Goal: Information Seeking & Learning: Find specific fact

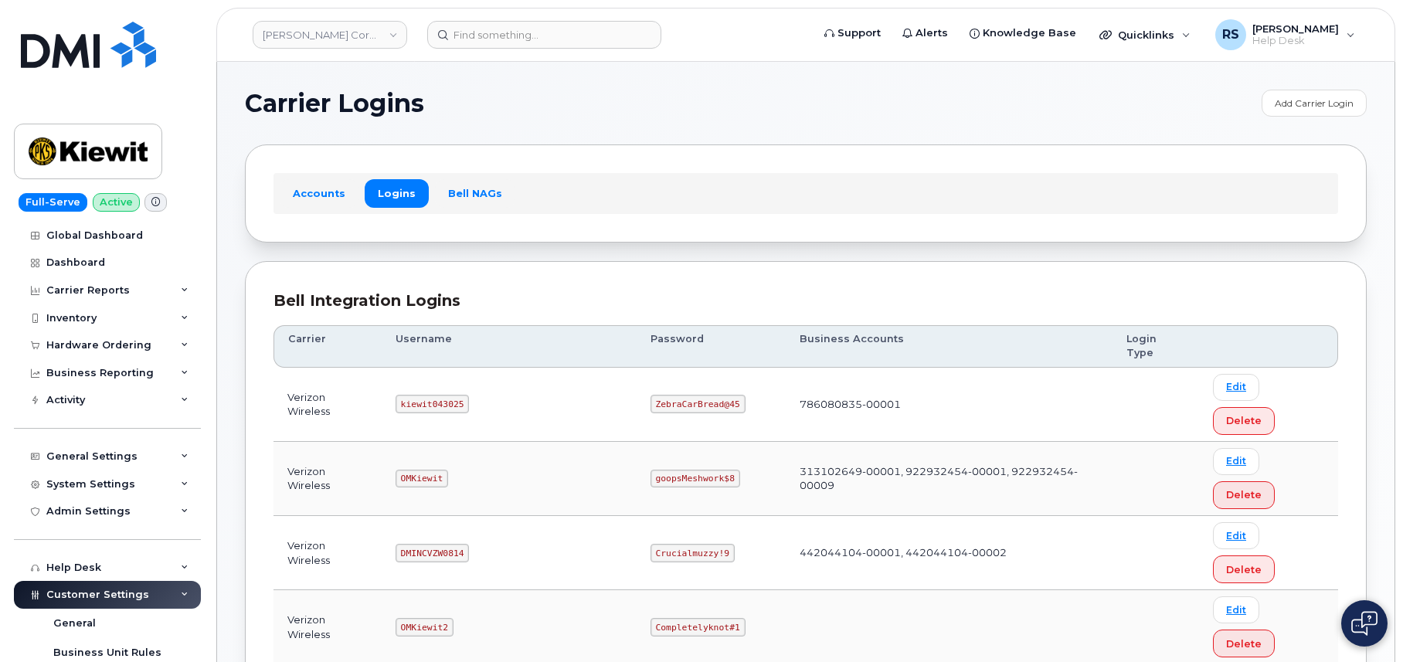
scroll to position [155, 0]
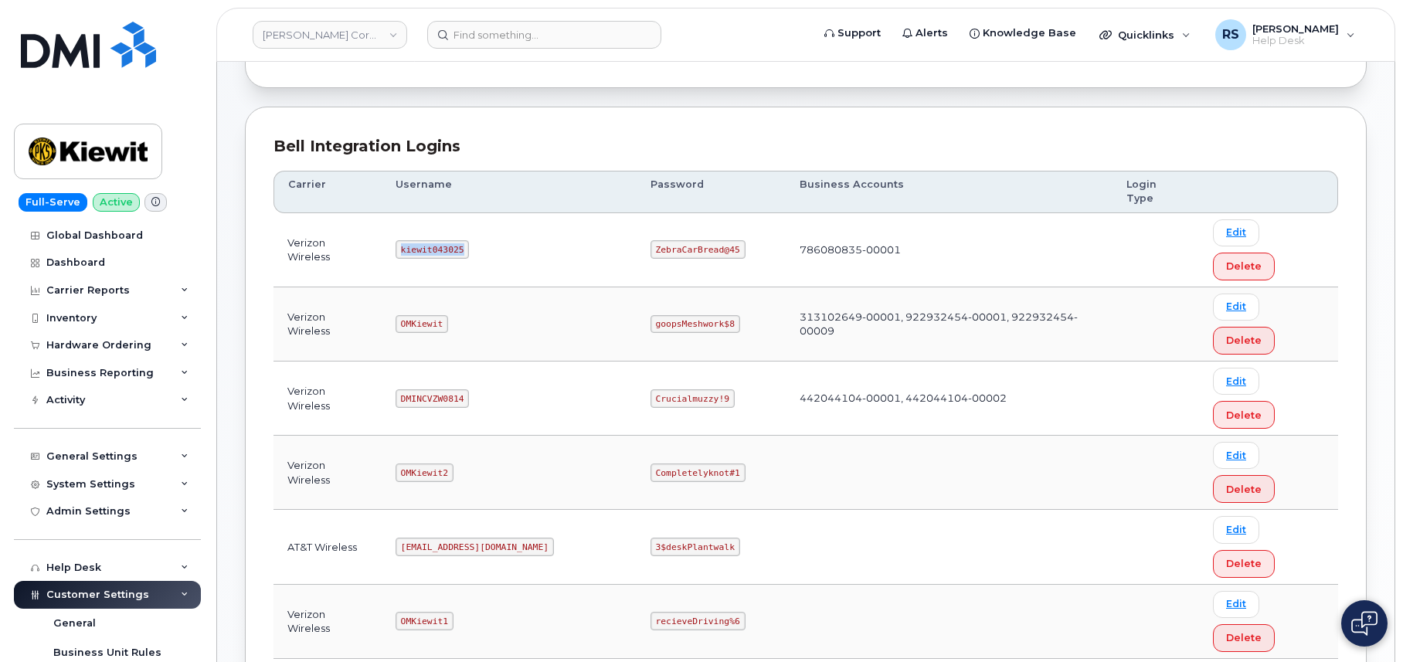
drag, startPoint x: 406, startPoint y: 219, endPoint x: 488, endPoint y: 222, distance: 82.7
click at [488, 222] on td "kiewit043025" at bounding box center [509, 250] width 255 height 74
copy code "kiewit043025"
drag, startPoint x: 603, startPoint y: 218, endPoint x: 720, endPoint y: 229, distance: 117.9
click at [720, 229] on td "ZebraCarBread@45" at bounding box center [711, 250] width 149 height 74
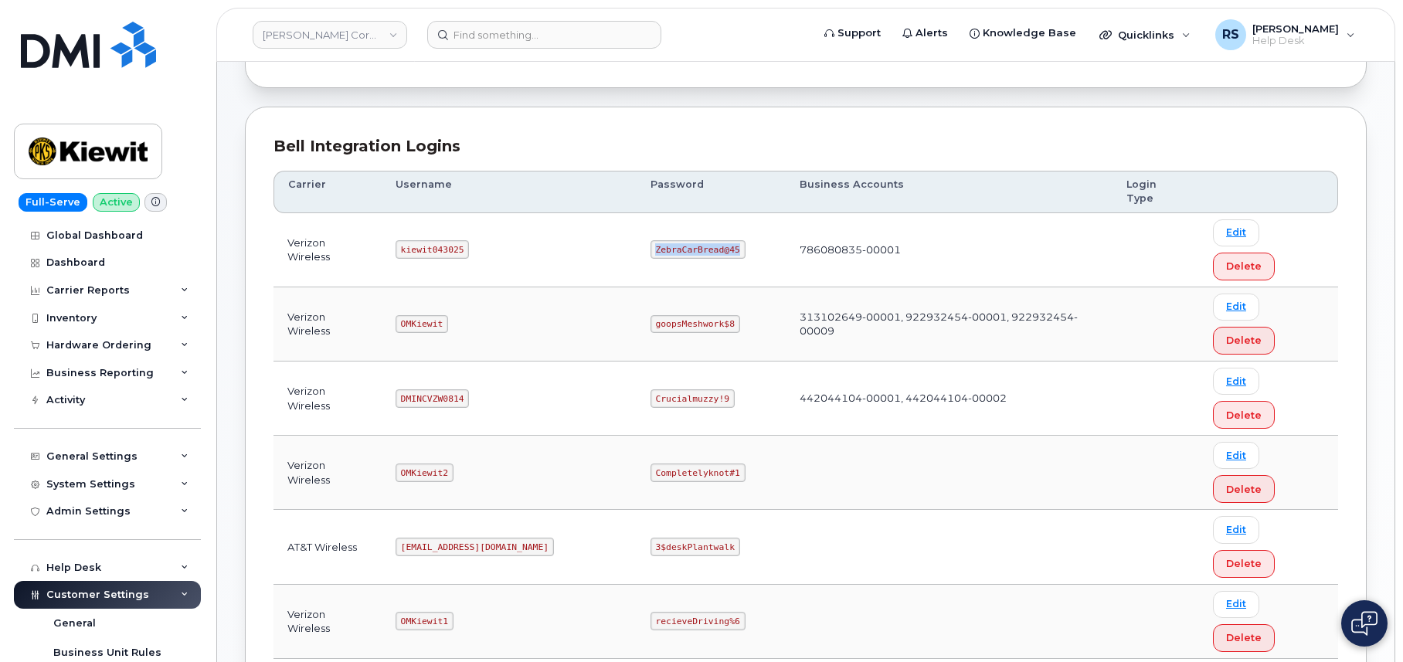
copy code "ZebraCarBread@45"
drag, startPoint x: 409, startPoint y: 216, endPoint x: 511, endPoint y: 222, distance: 101.4
click at [511, 222] on td "kiewit043025" at bounding box center [509, 250] width 255 height 74
copy code "kiewit043025"
drag, startPoint x: 603, startPoint y: 219, endPoint x: 704, endPoint y: 228, distance: 100.8
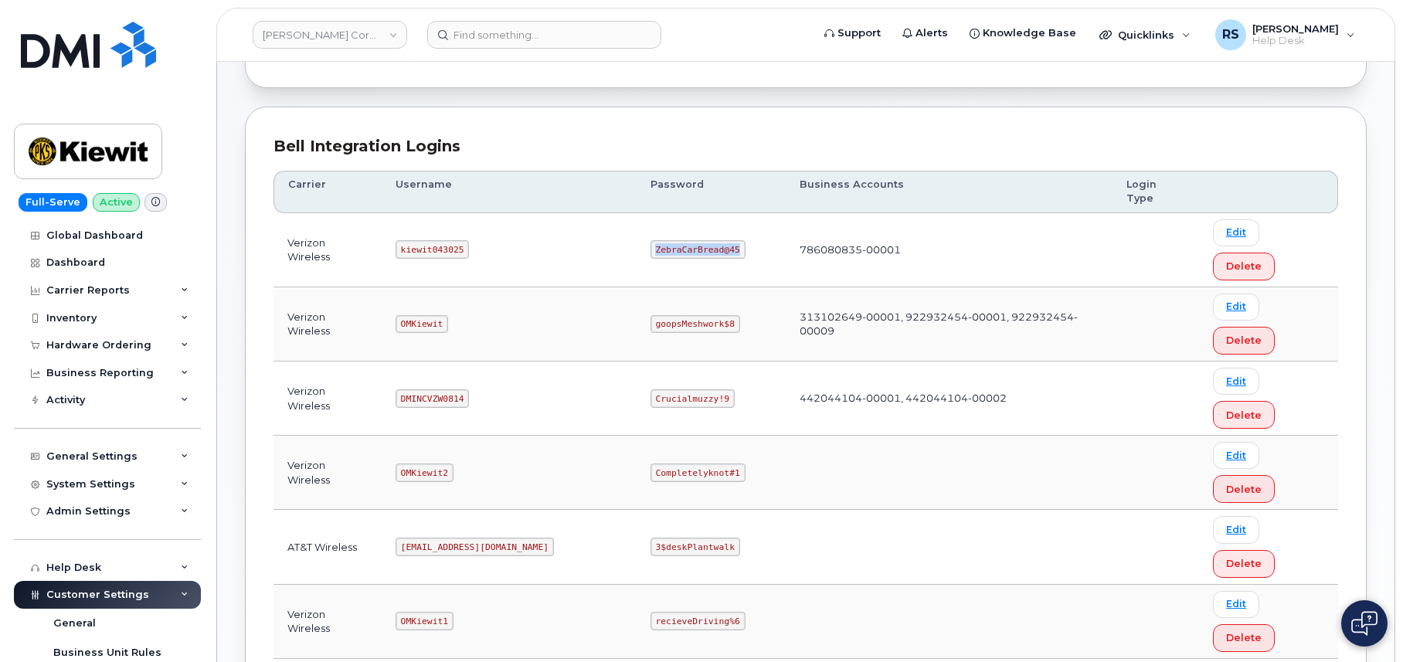
click at [704, 228] on td "ZebraCarBread@45" at bounding box center [711, 250] width 149 height 74
copy code "ZebraCarBread@45"
drag, startPoint x: 410, startPoint y: 217, endPoint x: 487, endPoint y: 222, distance: 76.7
click at [487, 222] on td "kiewit043025" at bounding box center [509, 250] width 255 height 74
copy code "kiewit043025"
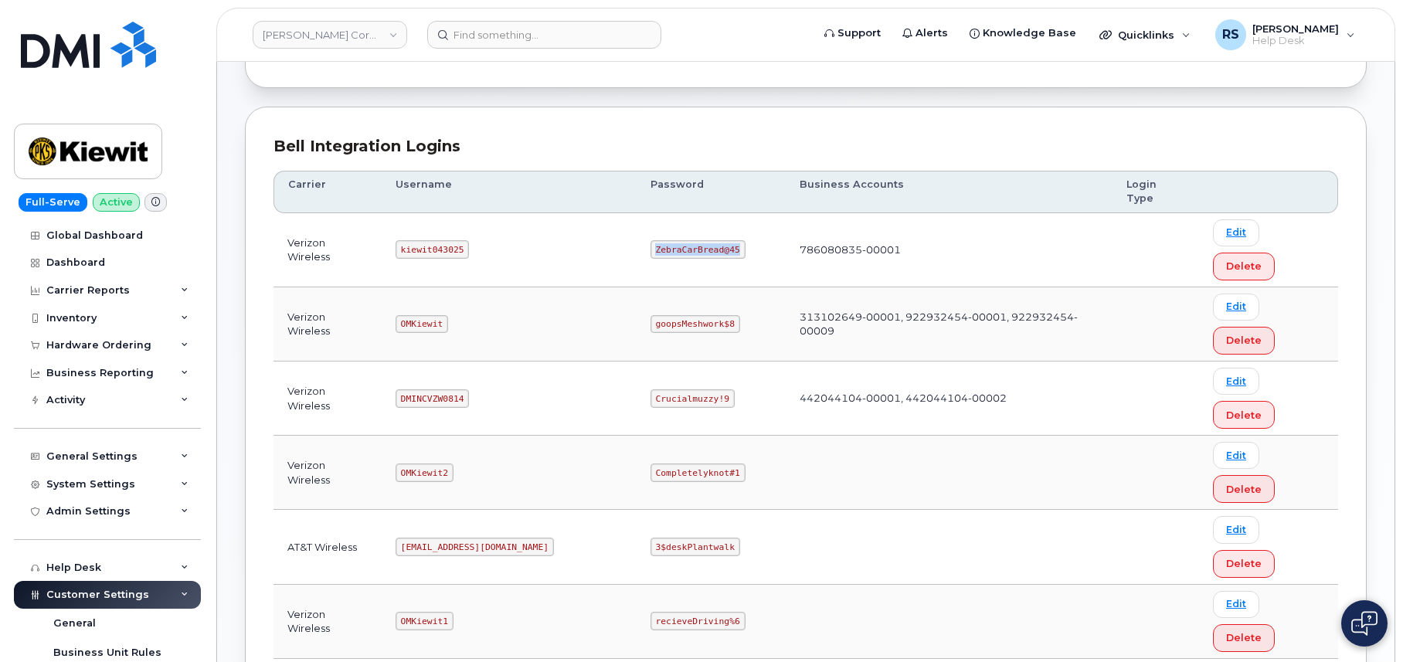
drag, startPoint x: 603, startPoint y: 219, endPoint x: 691, endPoint y: 225, distance: 89.1
click at [691, 225] on td "ZebraCarBread@45" at bounding box center [711, 250] width 149 height 74
copy code "ZebraCarBread@45"
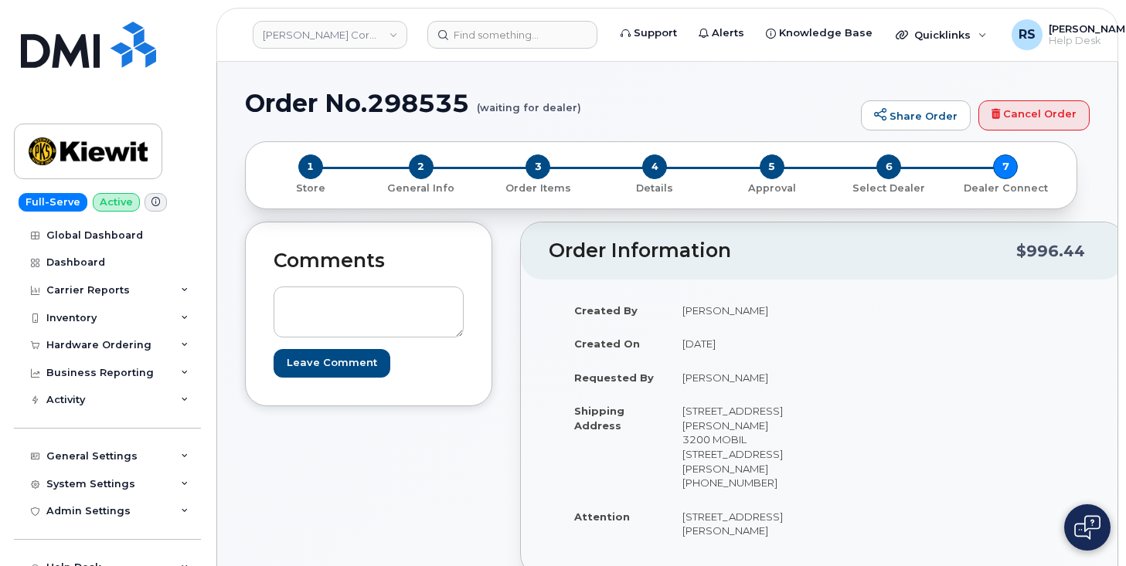
click at [8, 524] on div "Full-Serve Active Global Dashboard Dashboard Carrier Reports Monthly Billing Da…" at bounding box center [104, 283] width 209 height 566
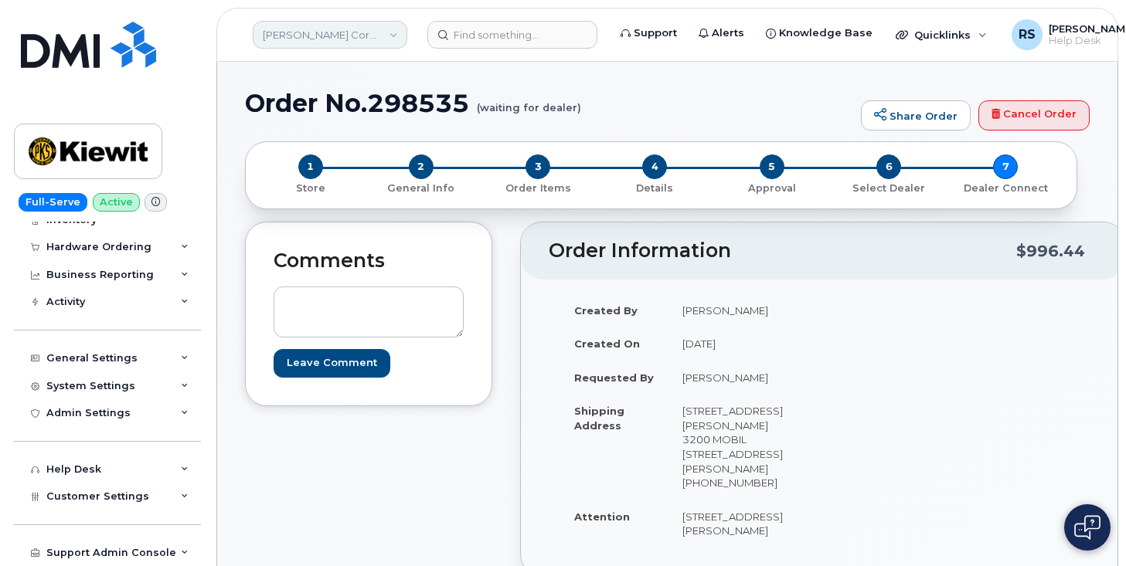
click at [392, 35] on link "[PERSON_NAME] Corporation" at bounding box center [330, 35] width 155 height 28
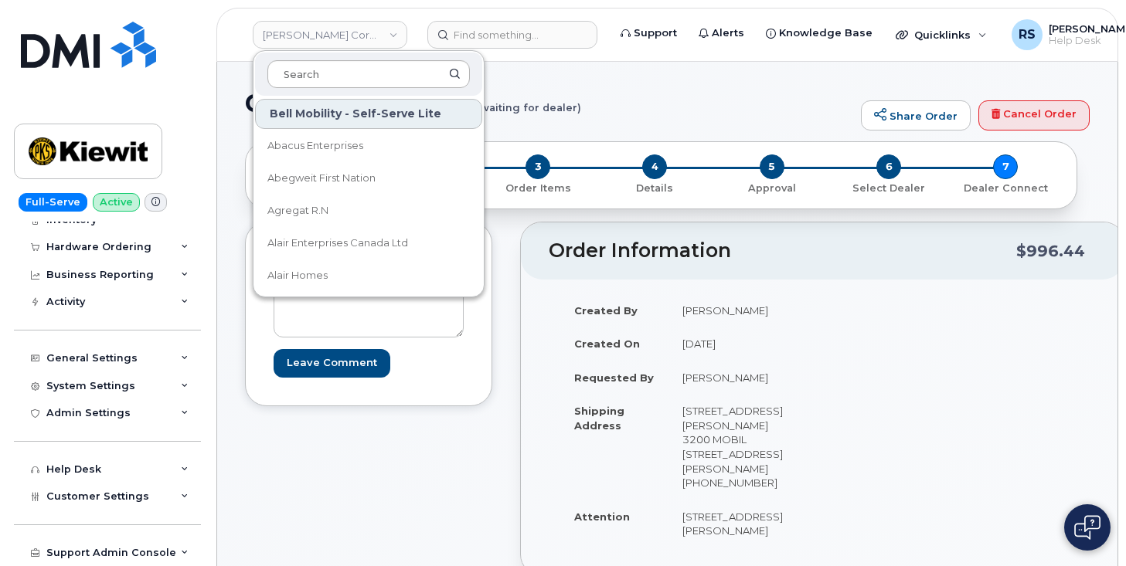
click at [302, 76] on input at bounding box center [368, 74] width 202 height 28
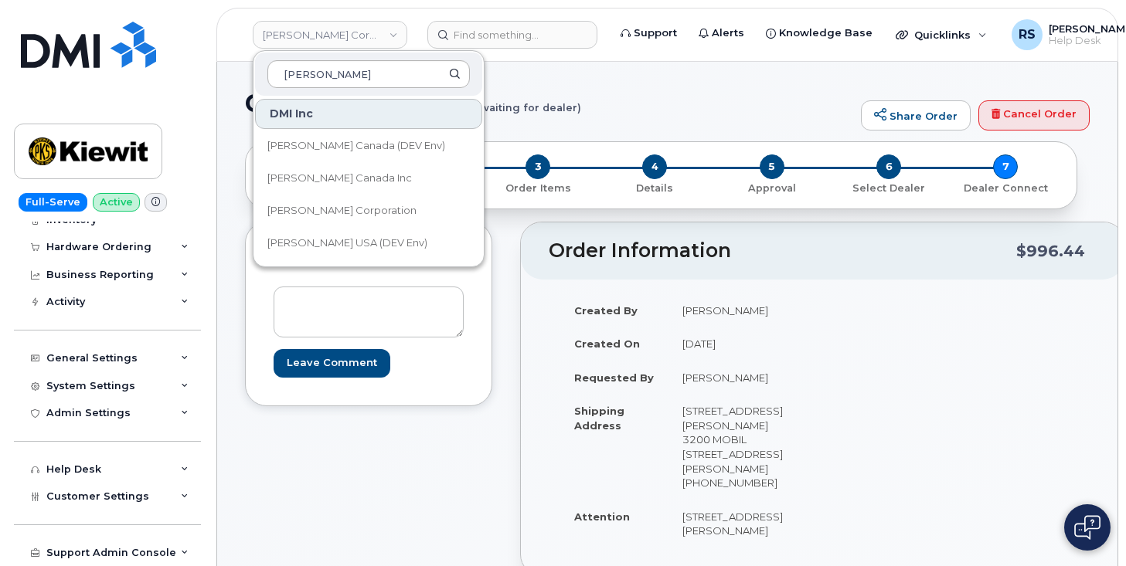
type input "[PERSON_NAME]"
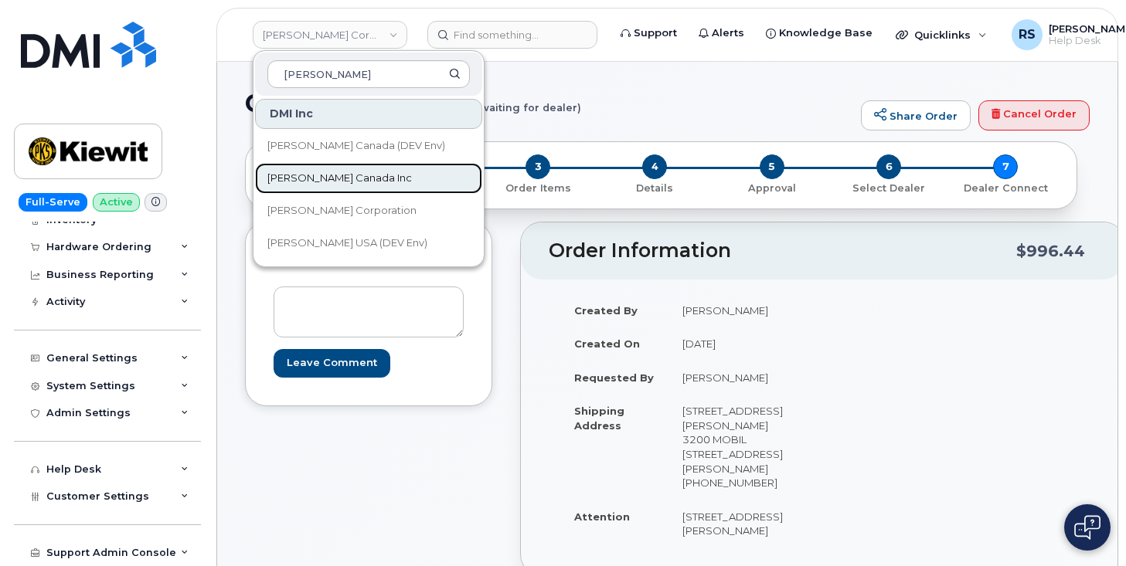
click at [311, 175] on span "[PERSON_NAME] Canada Inc" at bounding box center [339, 178] width 144 height 15
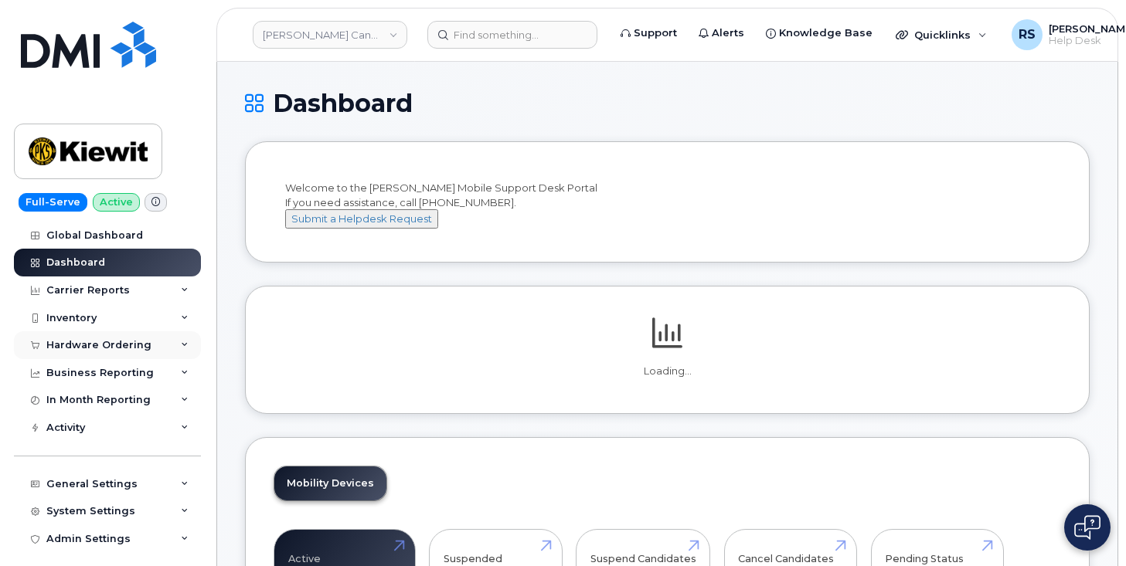
click at [77, 346] on div "Hardware Ordering" at bounding box center [98, 345] width 105 height 12
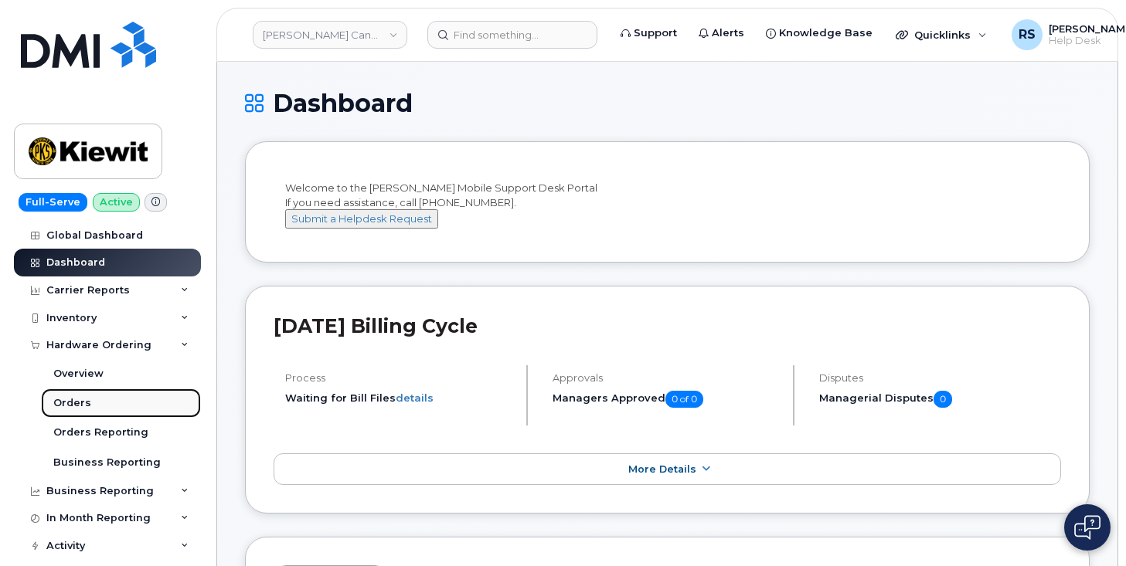
click at [75, 403] on div "Orders" at bounding box center [72, 403] width 38 height 14
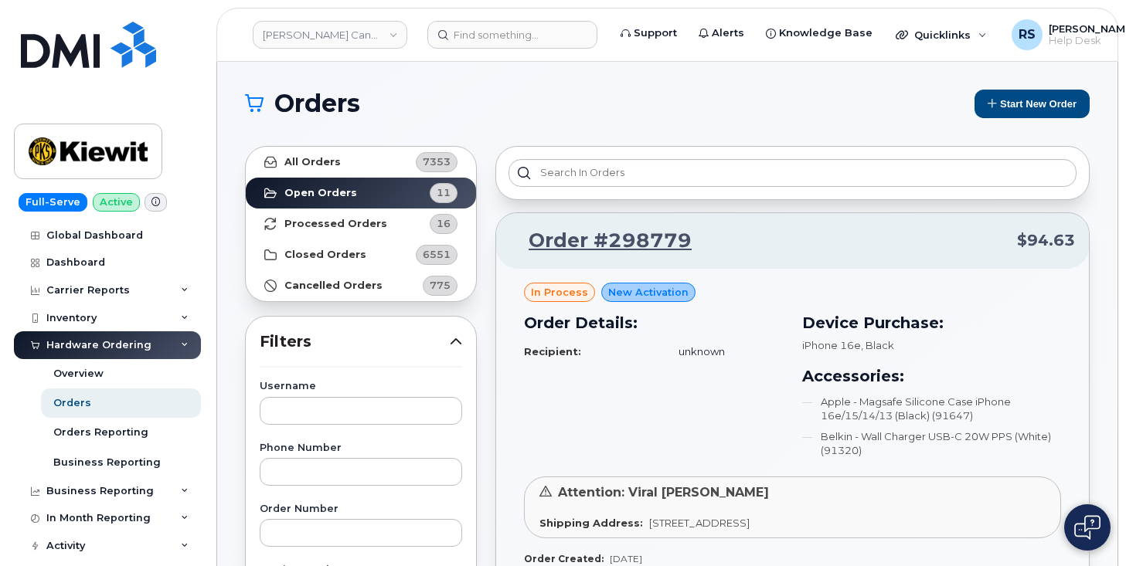
click at [335, 30] on link "Kiewit Canada Inc" at bounding box center [330, 35] width 155 height 28
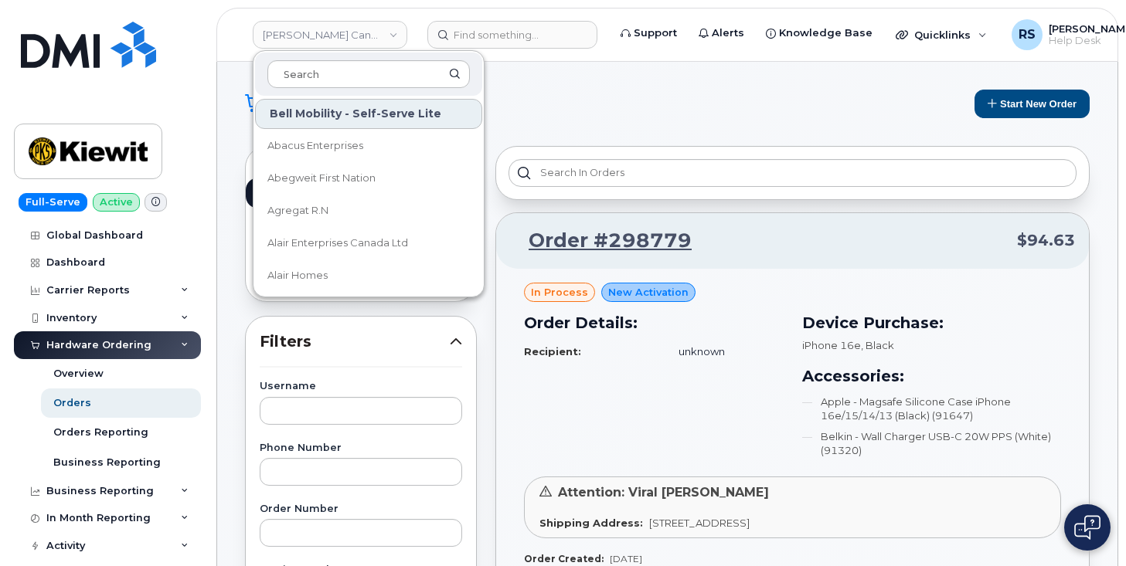
click at [627, 91] on h1 "Orders" at bounding box center [602, 103] width 715 height 25
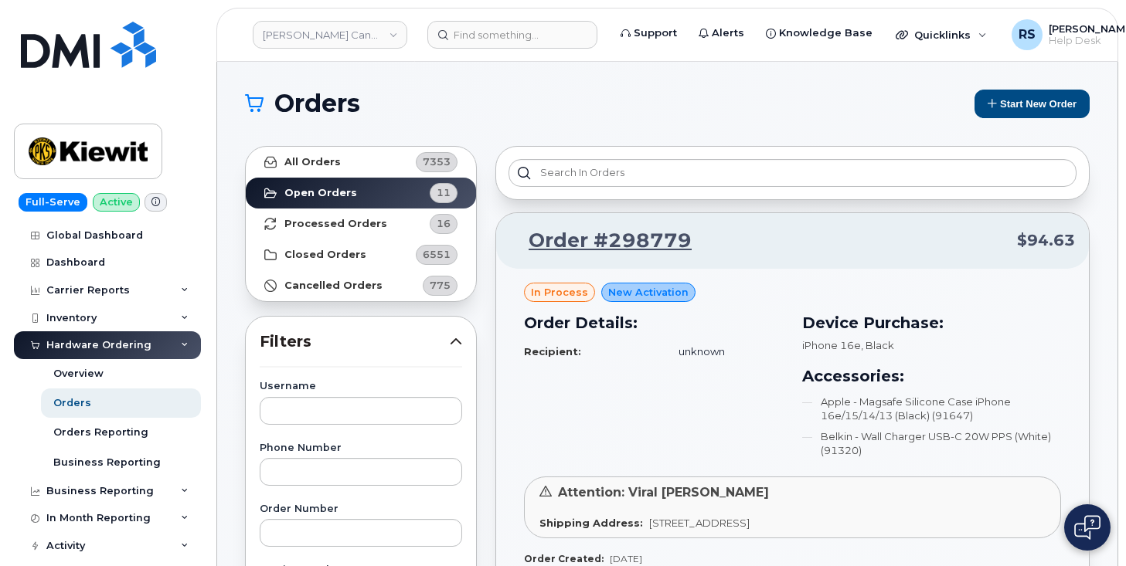
click at [532, 103] on h1 "Orders" at bounding box center [602, 103] width 715 height 25
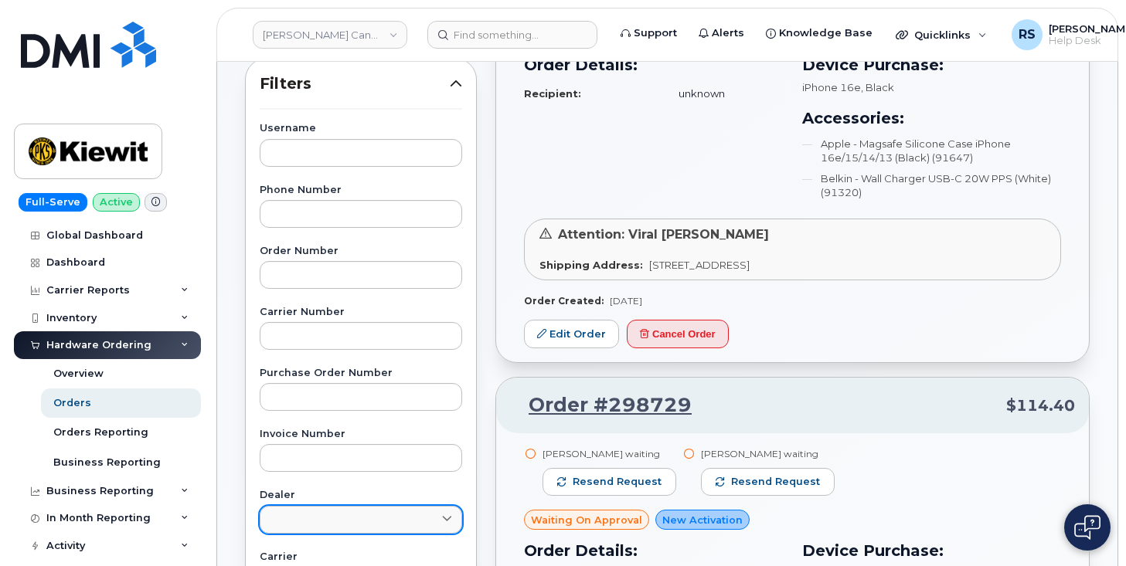
scroll to position [206, 0]
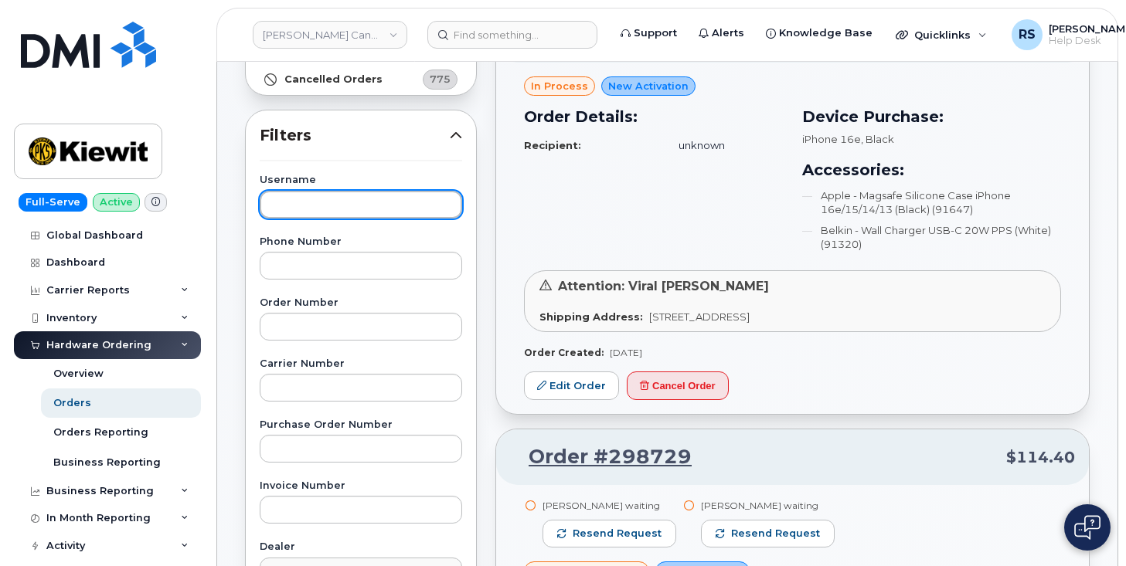
click at [286, 209] on input "text" at bounding box center [361, 205] width 202 height 28
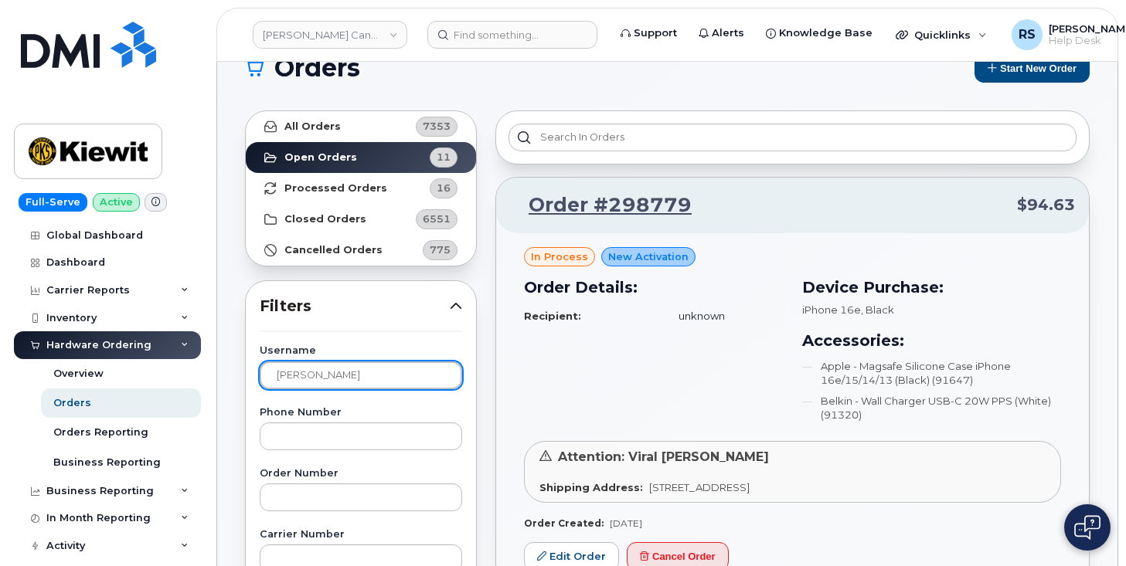
scroll to position [0, 0]
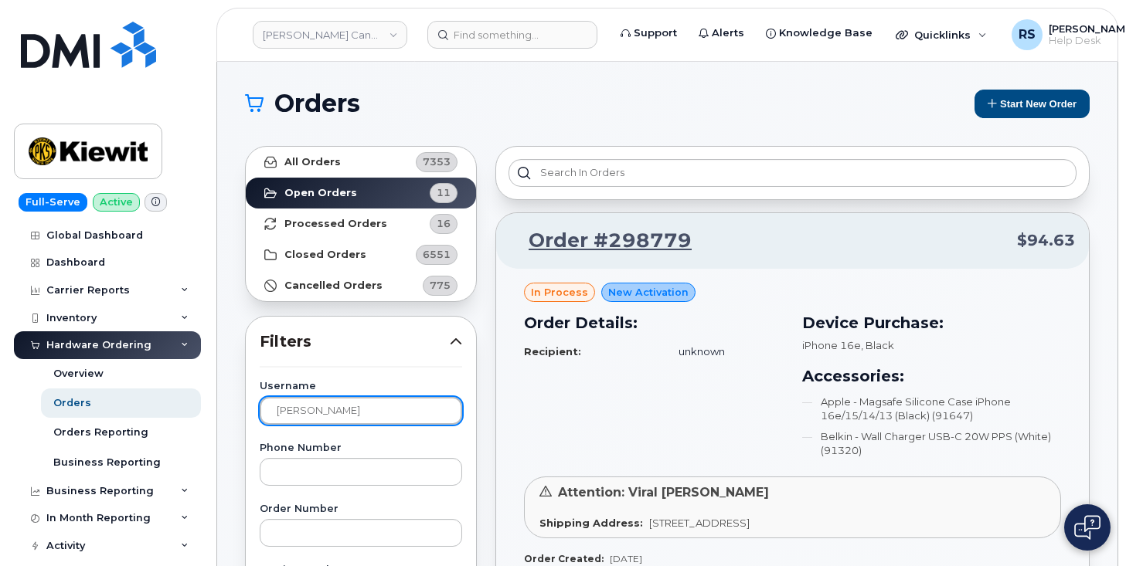
click at [363, 407] on input "Sandy Chan" at bounding box center [361, 411] width 202 height 28
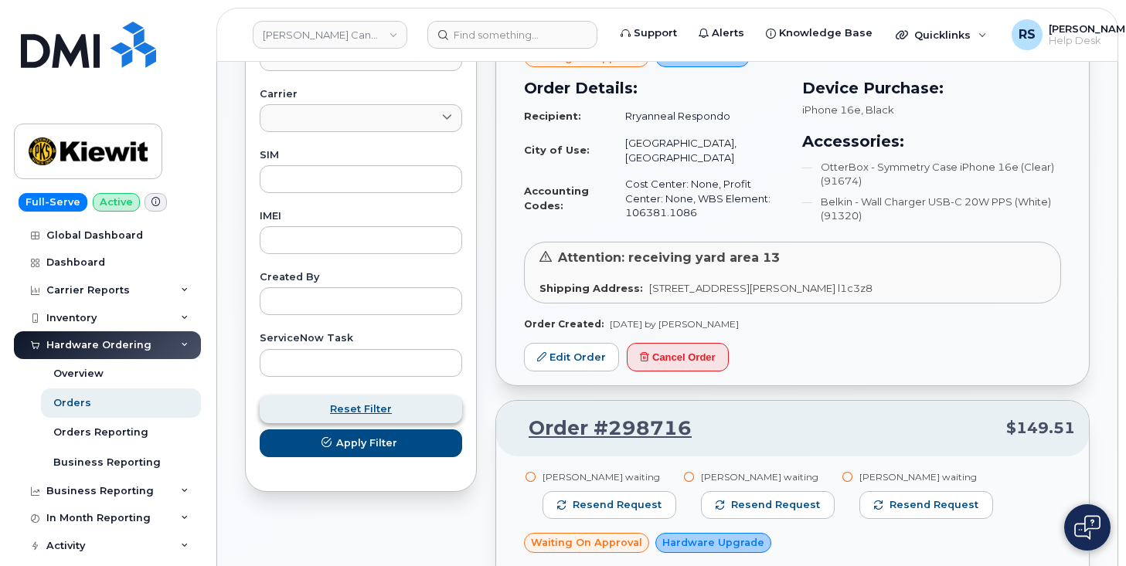
scroll to position [773, 0]
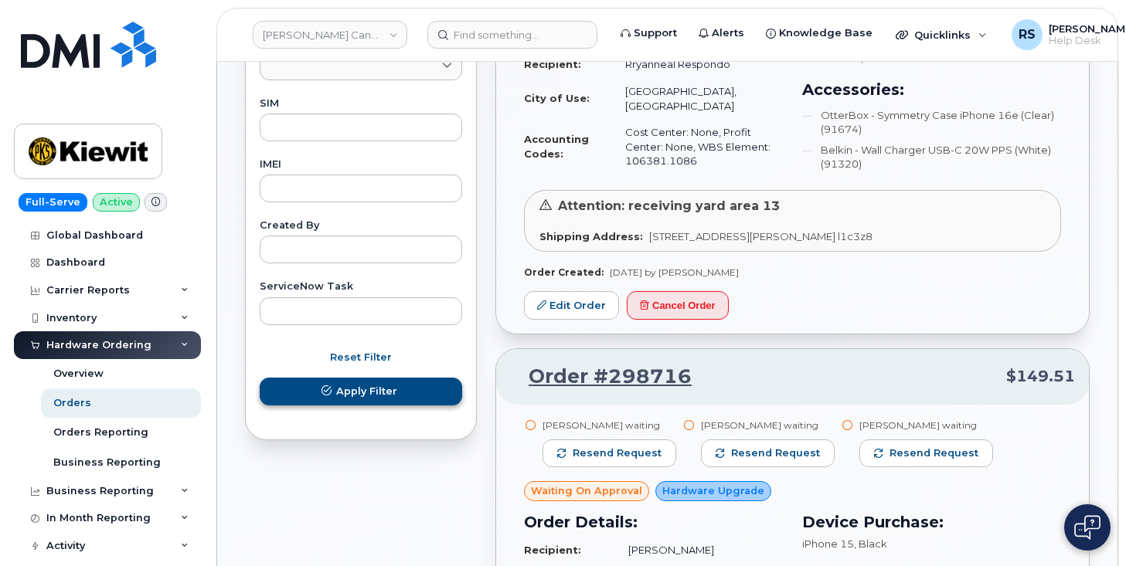
type input "Sandy Chan"
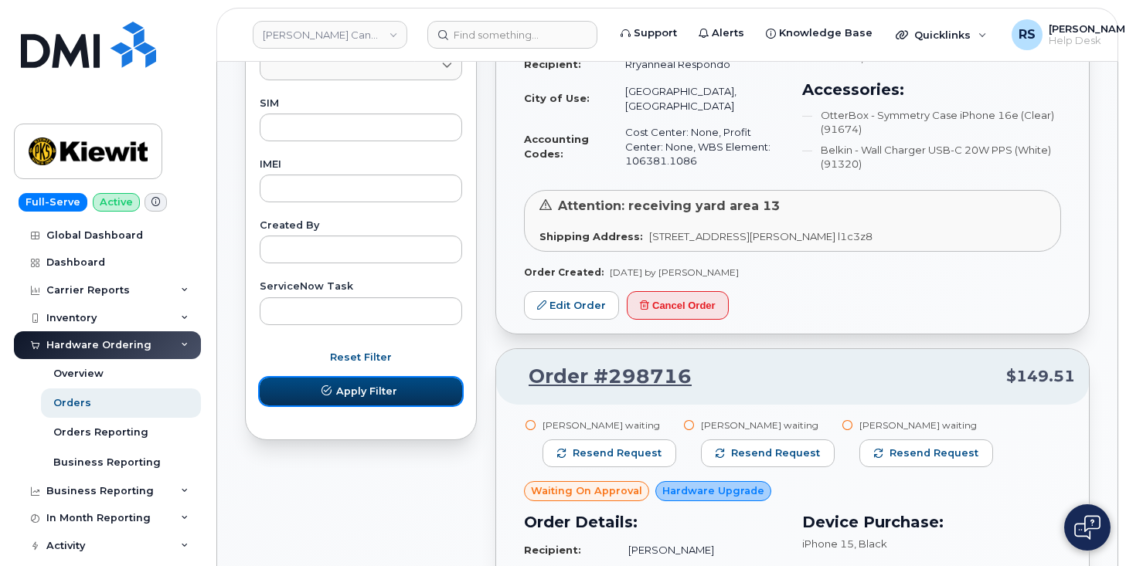
click at [370, 397] on span "Apply Filter" at bounding box center [366, 391] width 61 height 15
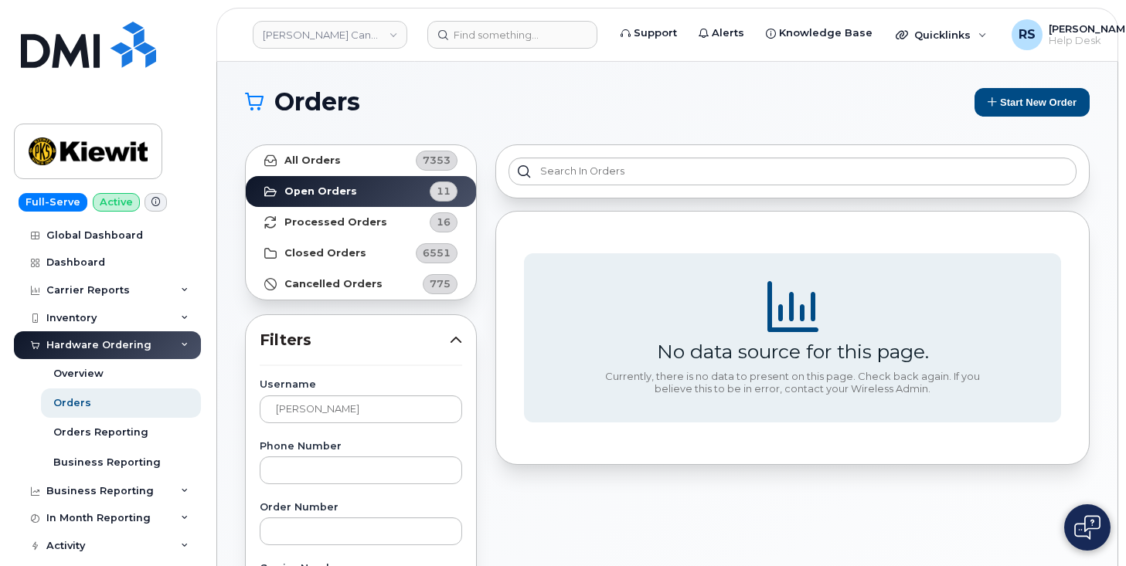
scroll to position [0, 0]
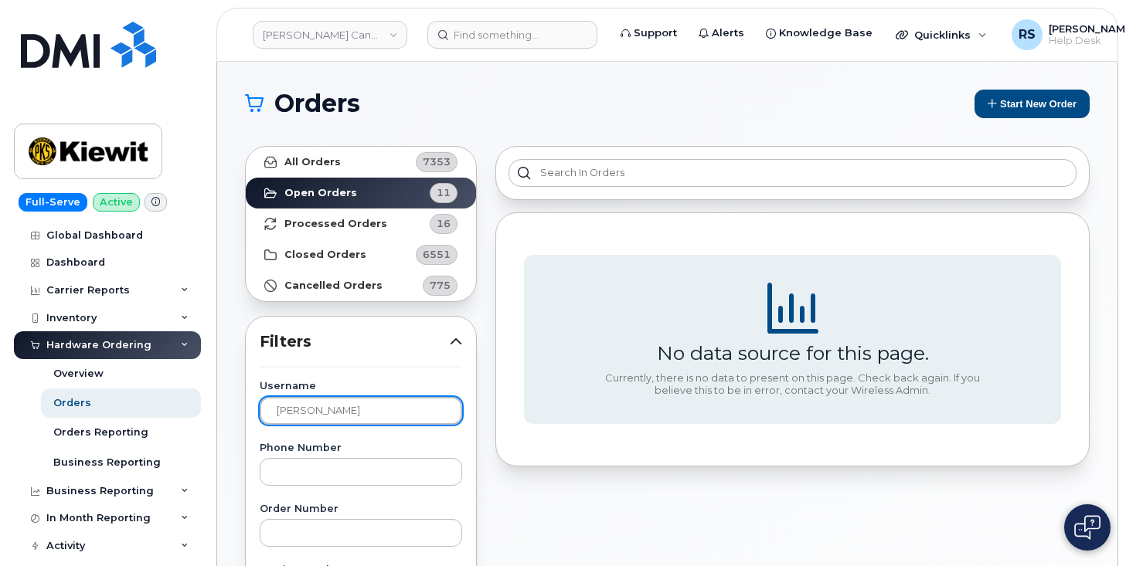
click at [365, 412] on input "Sandy Chan" at bounding box center [361, 411] width 202 height 28
drag, startPoint x: 292, startPoint y: 407, endPoint x: 258, endPoint y: 406, distance: 34.0
click at [454, 99] on h1 "Orders" at bounding box center [602, 103] width 715 height 25
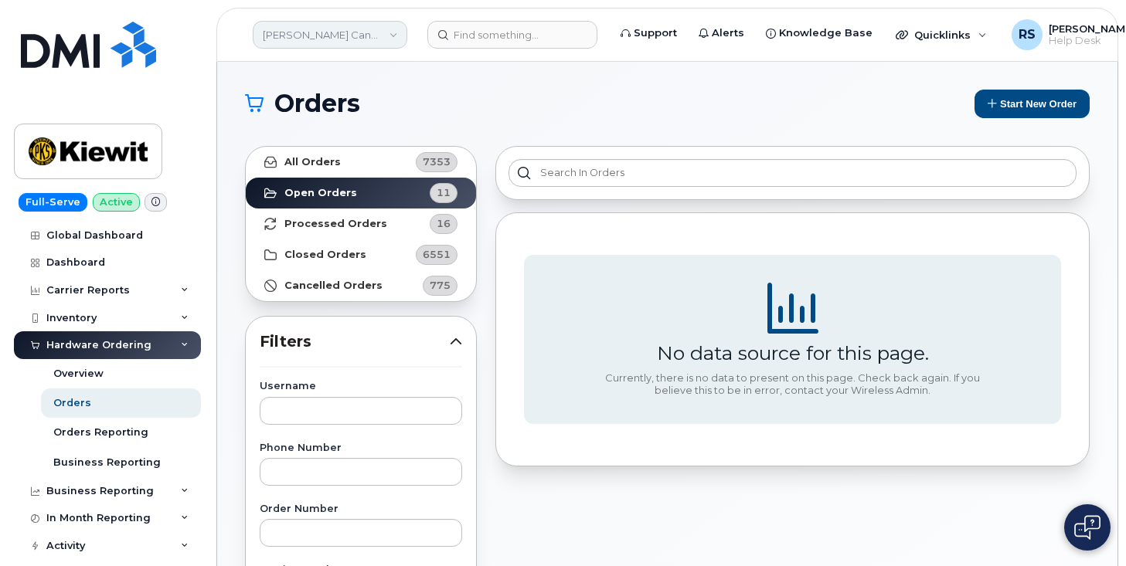
click at [394, 35] on link "Kiewit Canada Inc" at bounding box center [330, 35] width 155 height 28
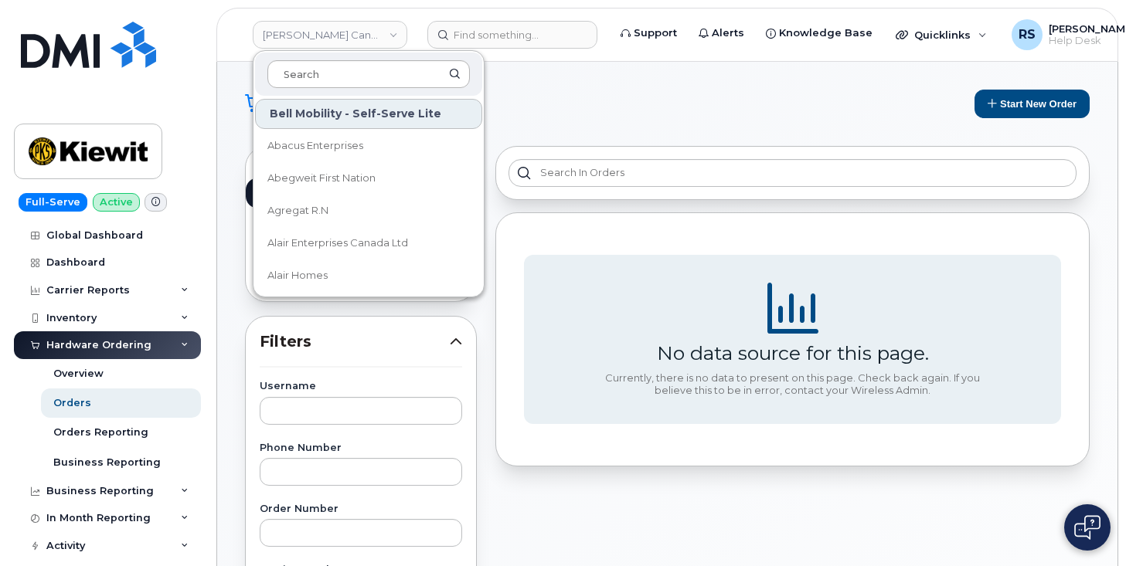
click at [320, 76] on input at bounding box center [368, 74] width 202 height 28
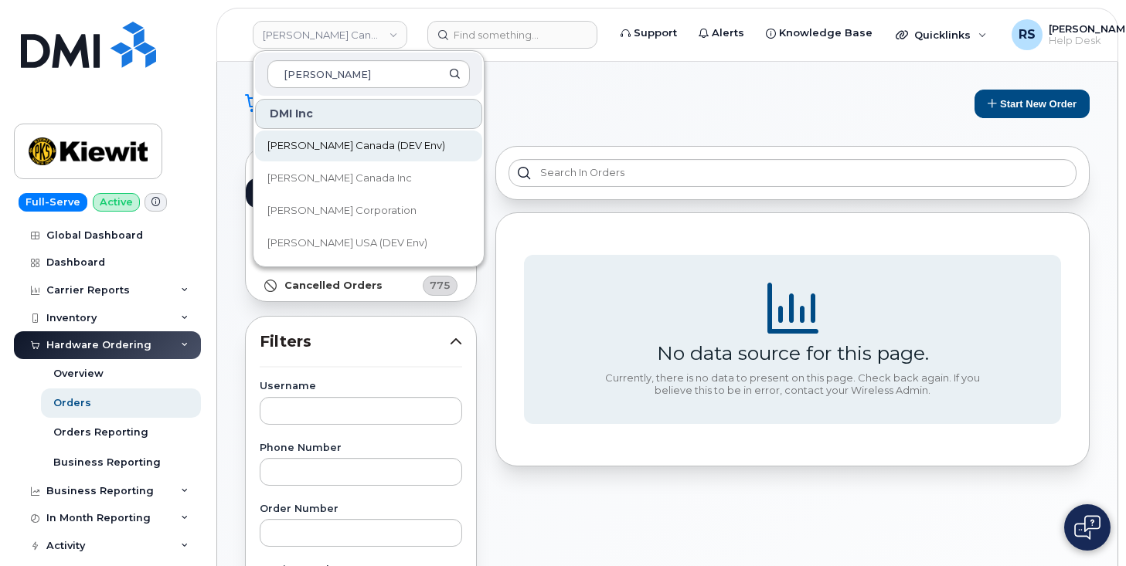
type input "kiewit"
click at [329, 146] on span "Kiewit Canada (DEV Env)" at bounding box center [356, 145] width 178 height 15
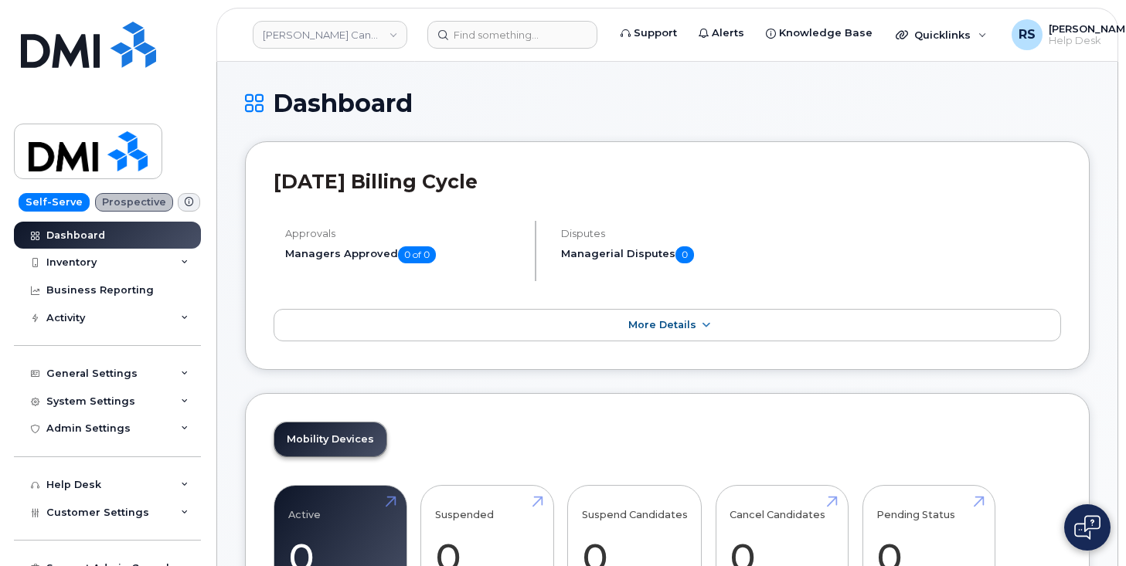
click at [481, 90] on h1 "Dashboard" at bounding box center [667, 103] width 844 height 27
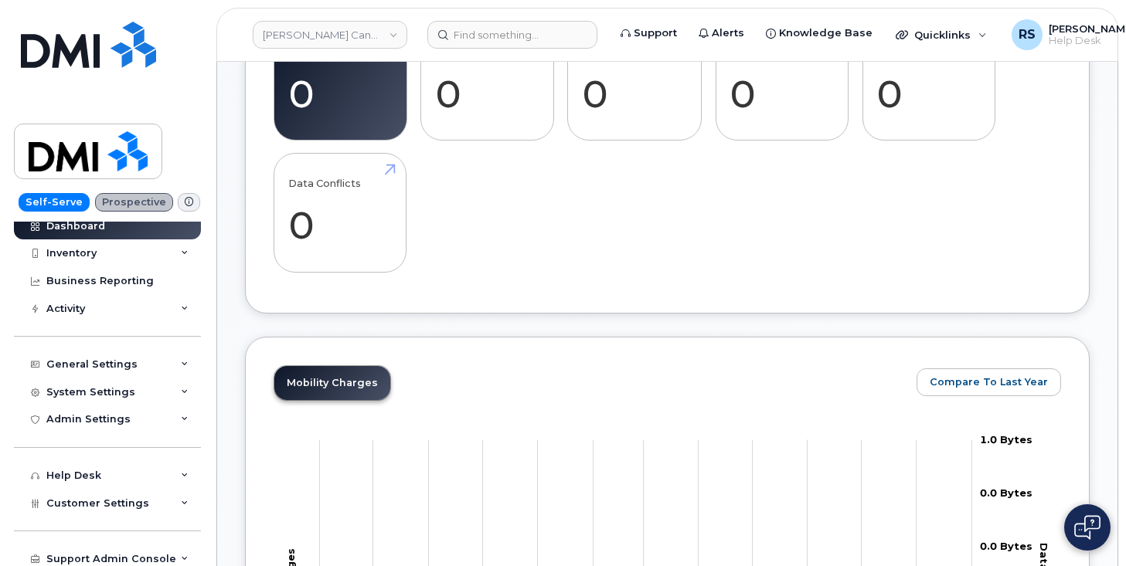
scroll to position [15, 0]
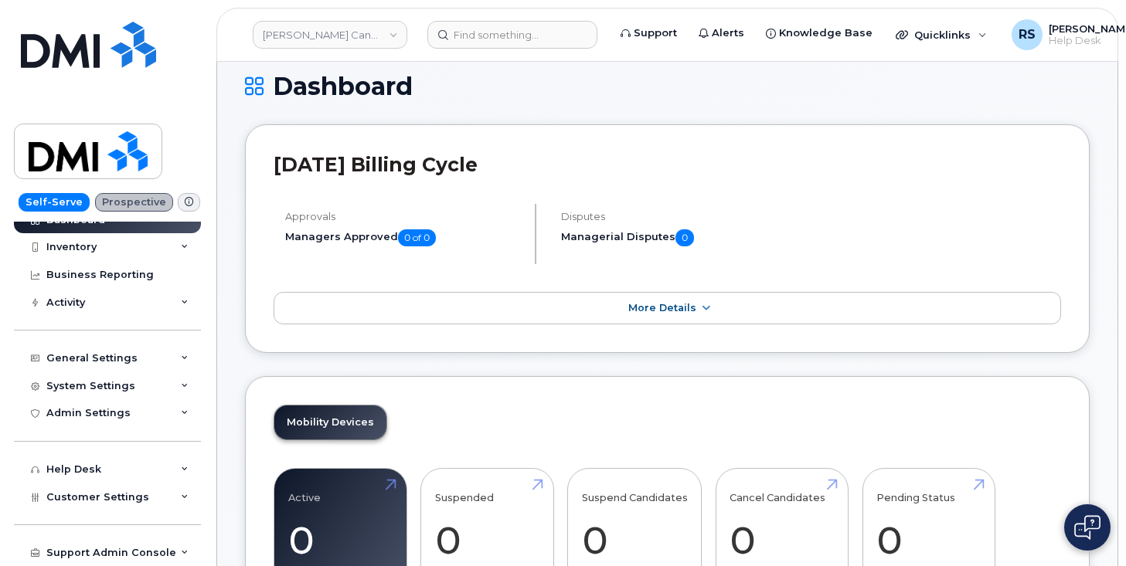
scroll to position [0, 0]
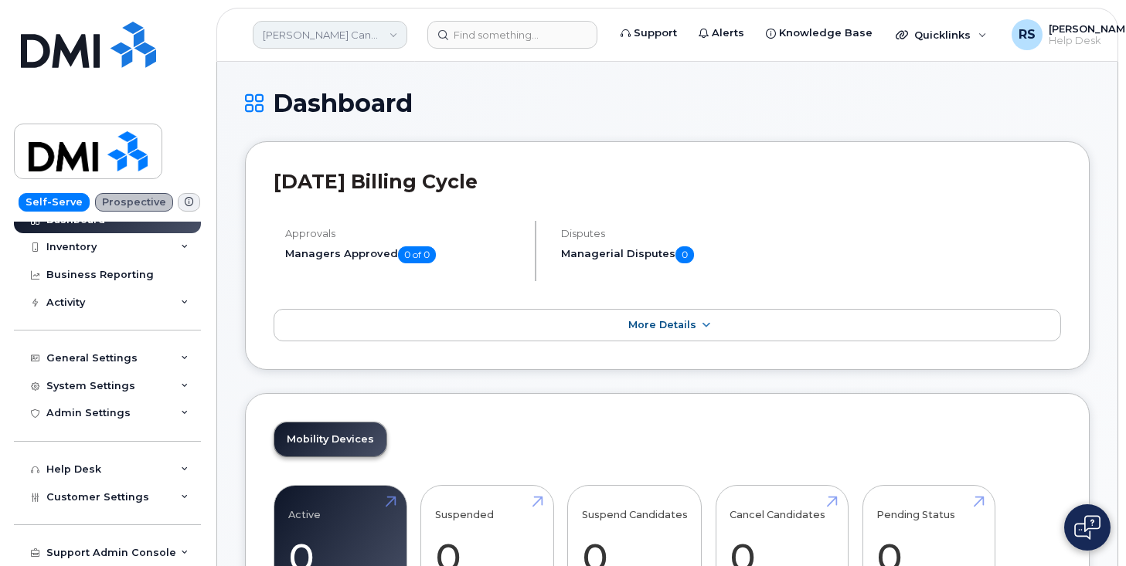
click at [395, 35] on link "Kiewit Canada (DEV Env)" at bounding box center [330, 35] width 155 height 28
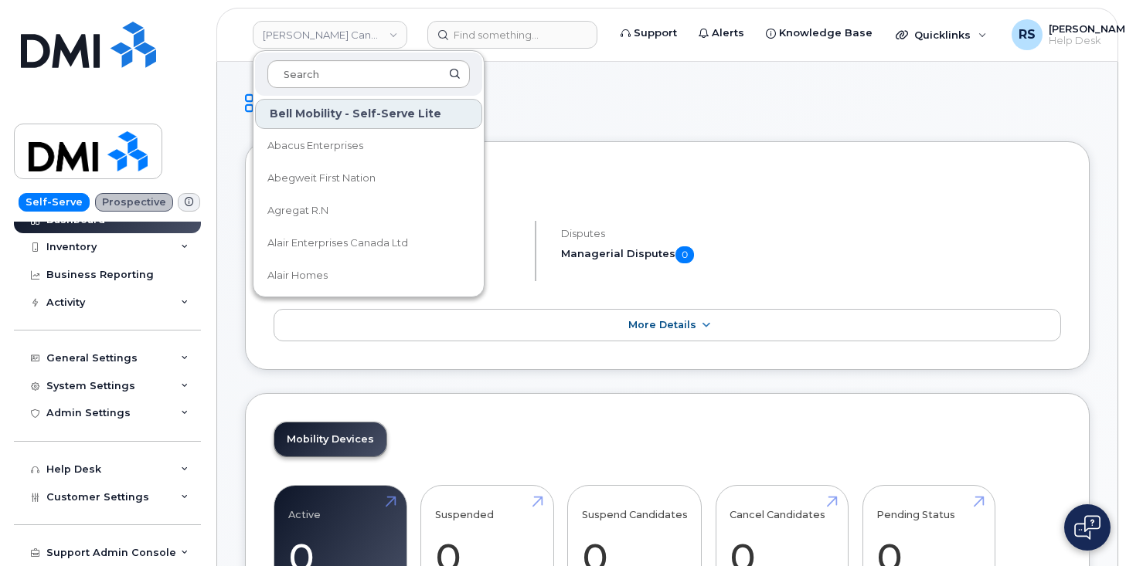
drag, startPoint x: 292, startPoint y: 73, endPoint x: 277, endPoint y: 70, distance: 15.9
click at [287, 73] on input at bounding box center [368, 74] width 202 height 28
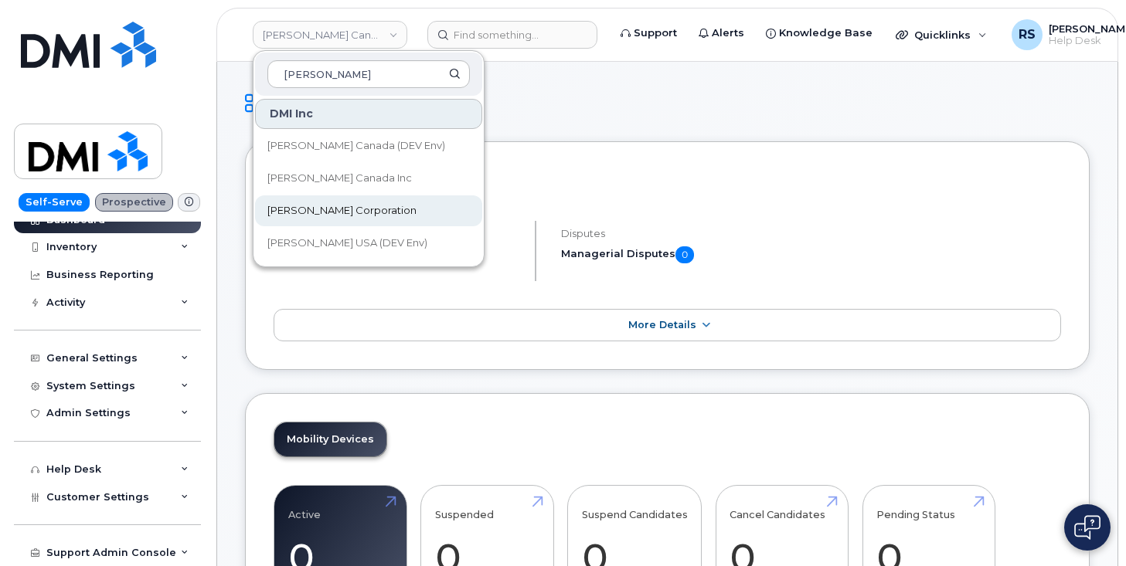
type input "[PERSON_NAME]"
click at [312, 205] on span "[PERSON_NAME] Corporation" at bounding box center [341, 210] width 149 height 15
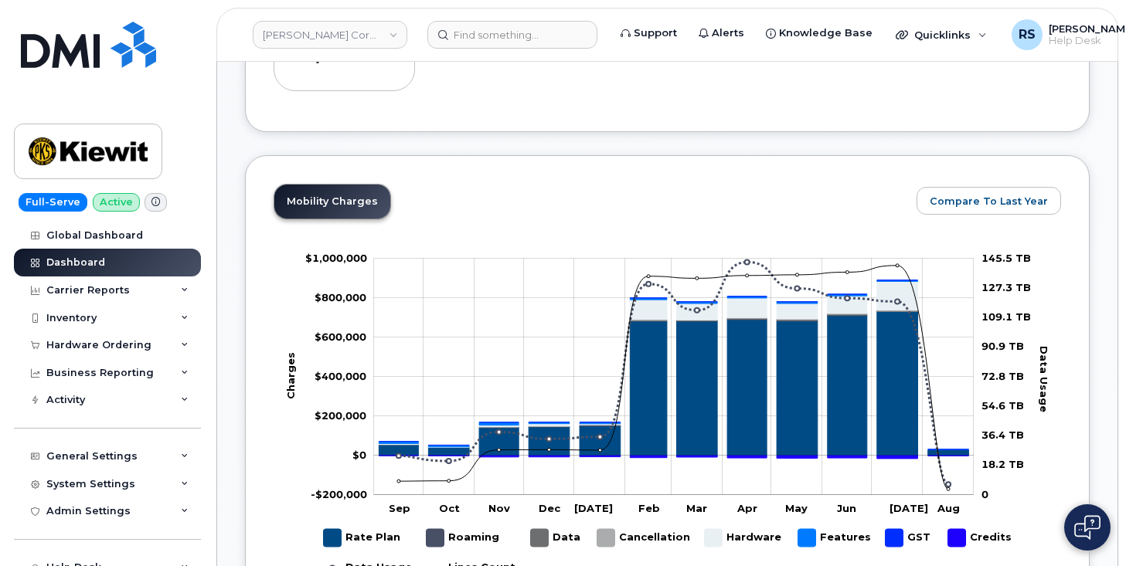
scroll to position [872, 0]
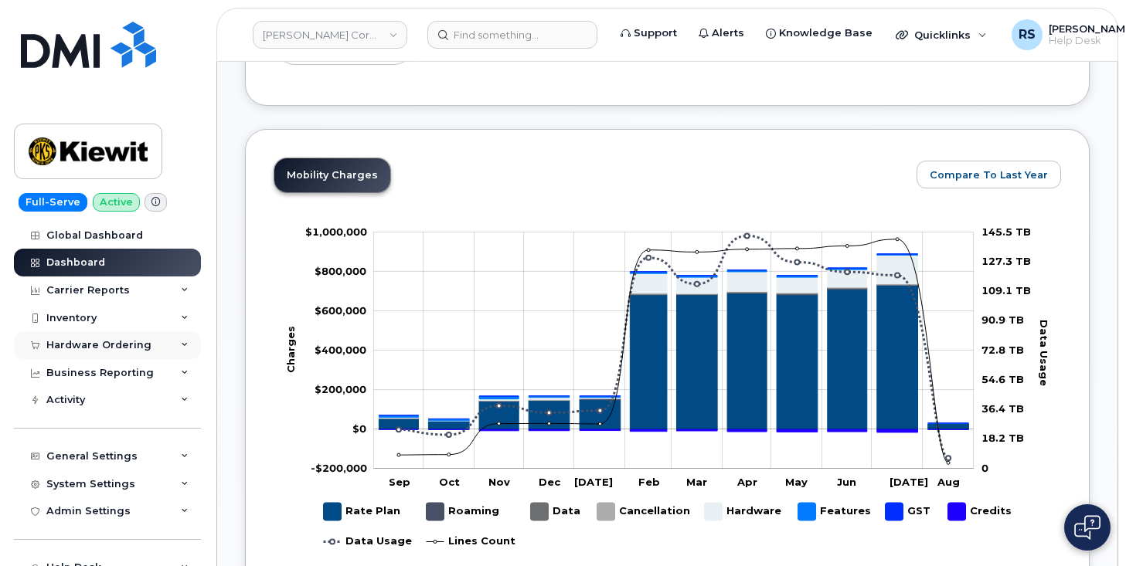
click at [93, 346] on div "Hardware Ordering" at bounding box center [98, 345] width 105 height 12
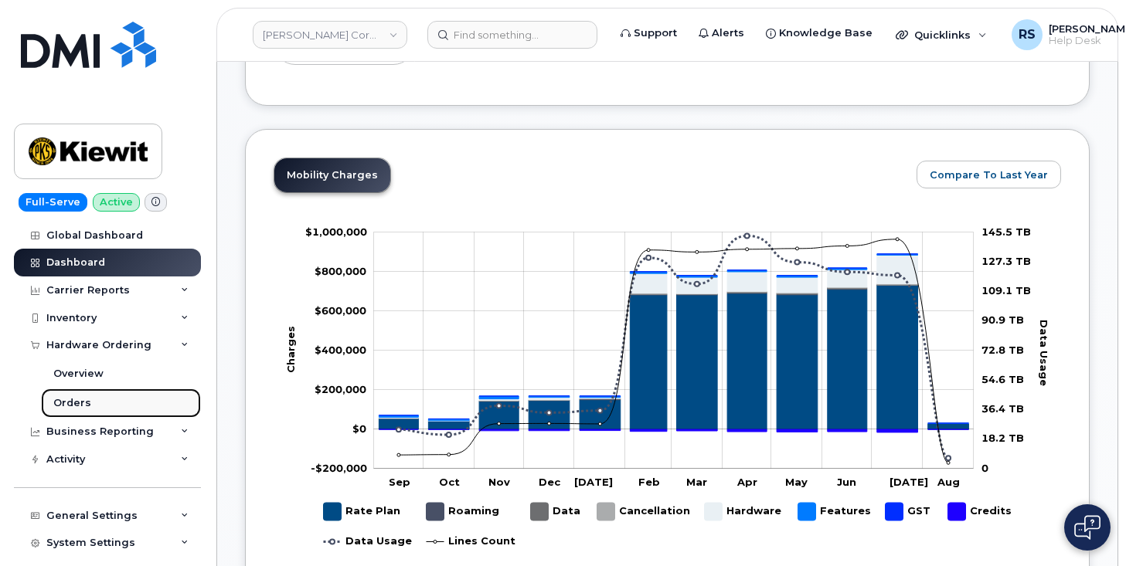
click at [69, 400] on div "Orders" at bounding box center [72, 403] width 38 height 14
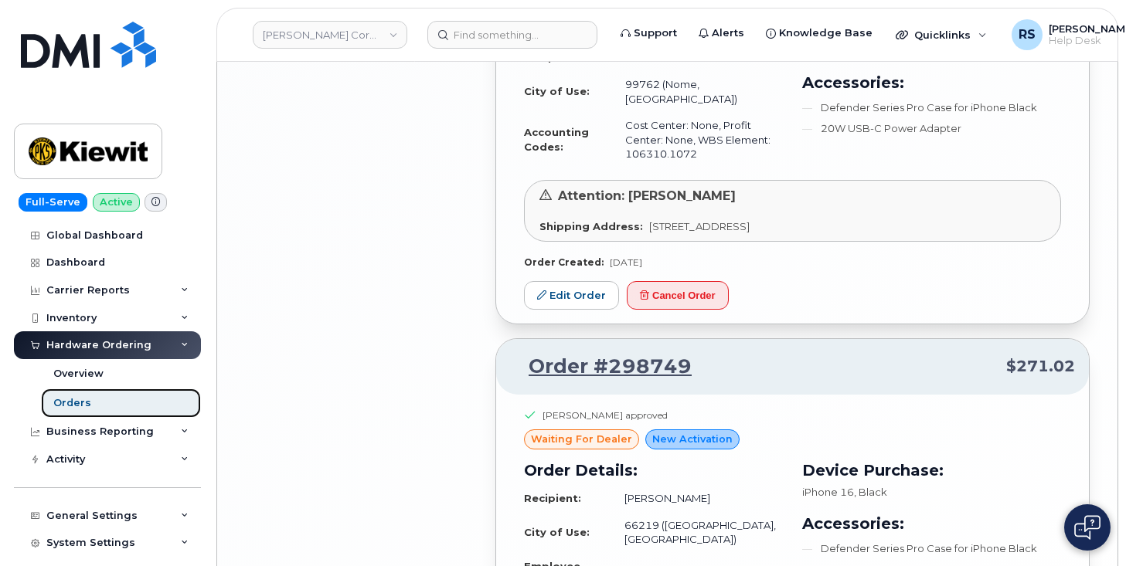
scroll to position [2936, 0]
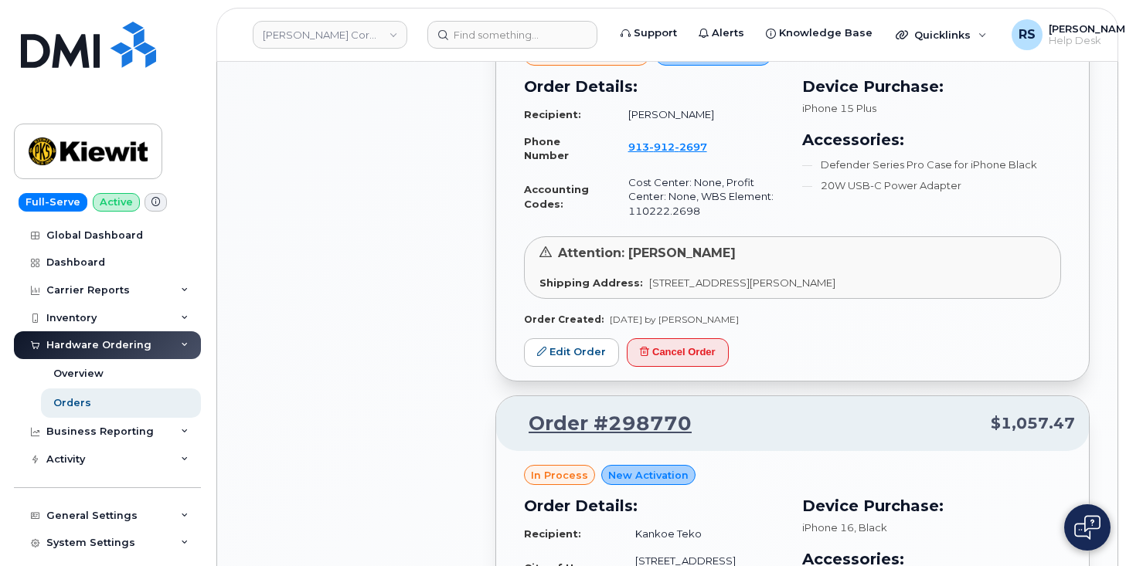
scroll to position [1339, 0]
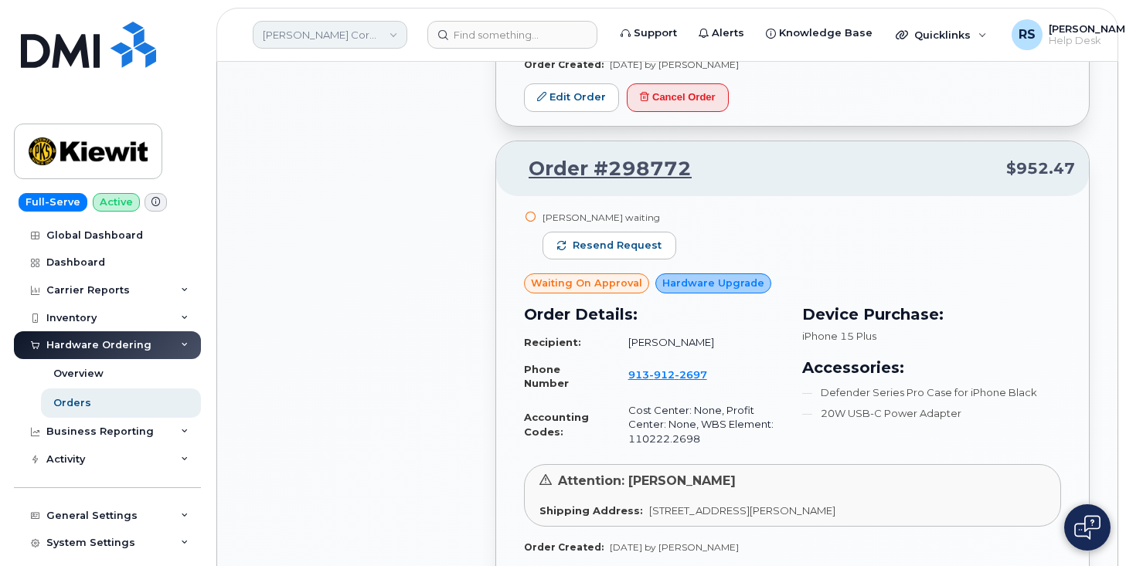
click at [393, 38] on link "[PERSON_NAME] Corporation" at bounding box center [330, 35] width 155 height 28
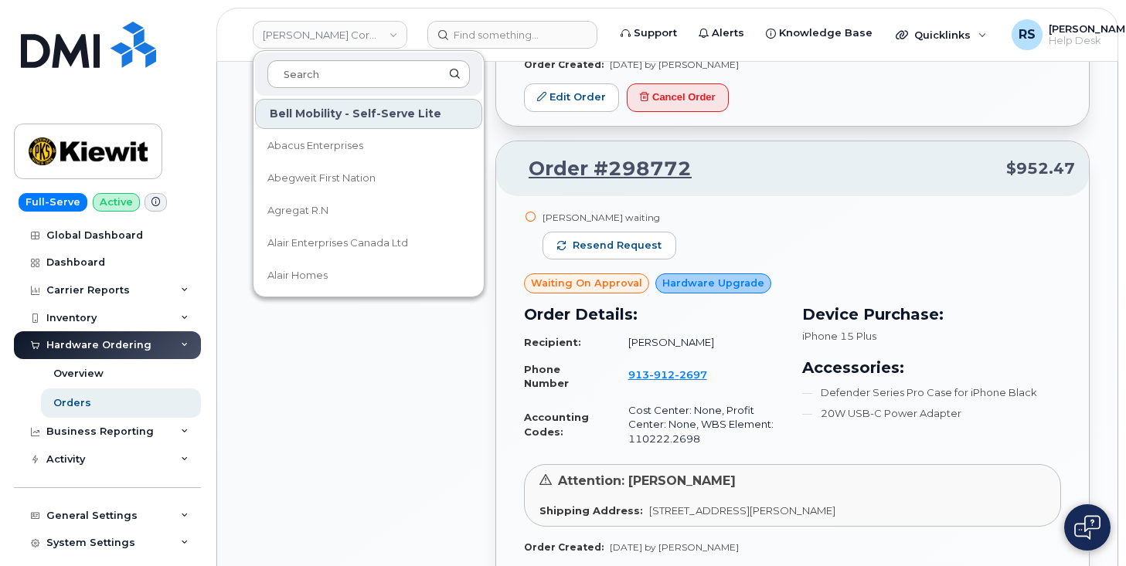
click at [294, 73] on input at bounding box center [368, 74] width 202 height 28
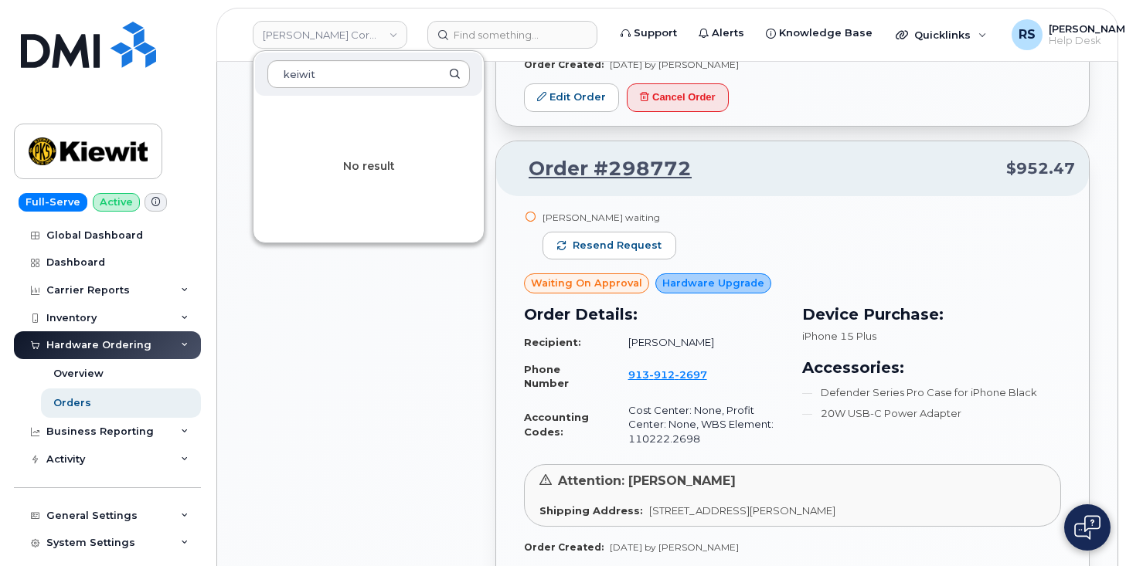
drag, startPoint x: 348, startPoint y: 73, endPoint x: 267, endPoint y: 73, distance: 81.1
click at [267, 73] on input "keiwit" at bounding box center [368, 74] width 202 height 28
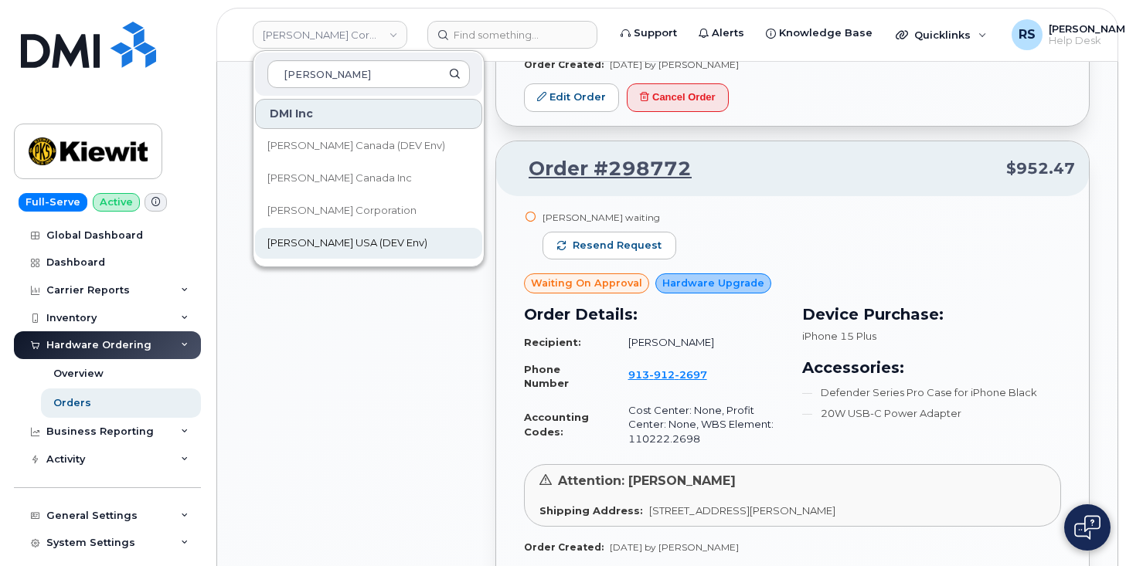
type input "Kiewit"
click at [316, 239] on span "[PERSON_NAME] USA (DEV Env)" at bounding box center [347, 243] width 160 height 15
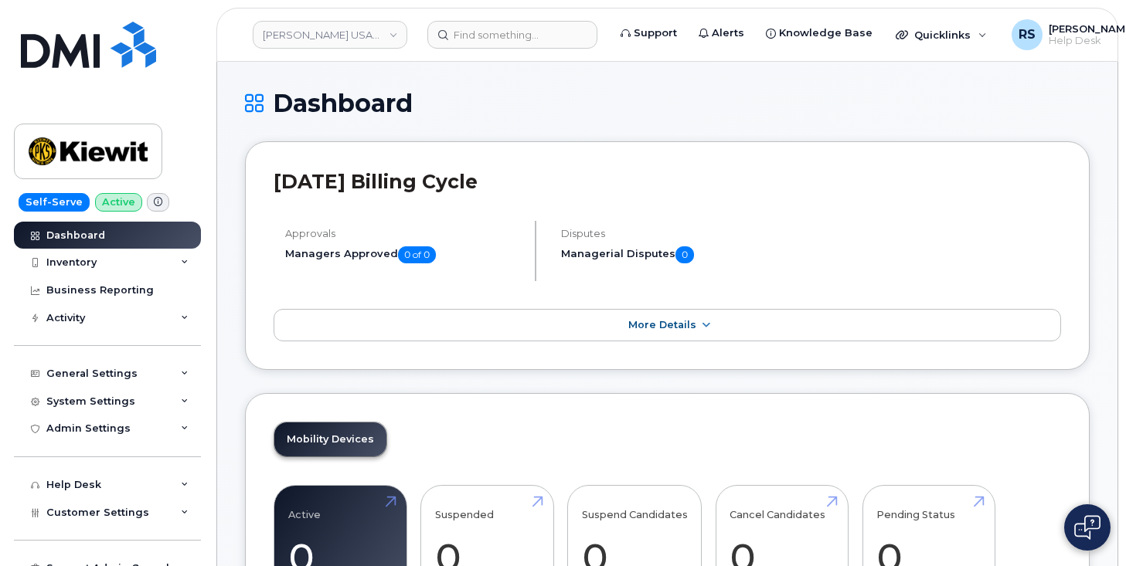
scroll to position [15, 0]
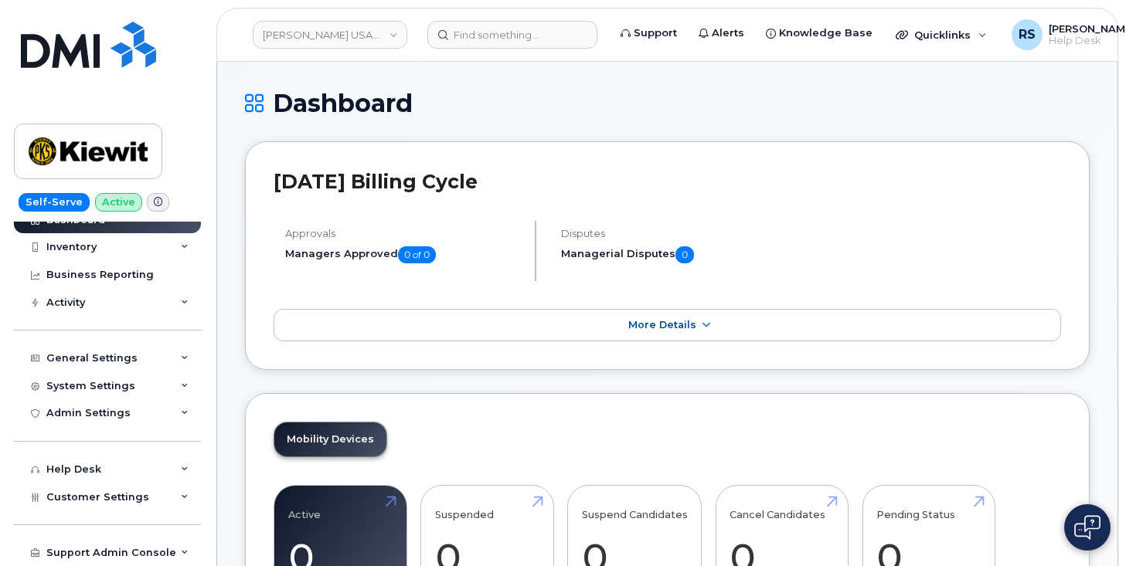
click at [498, 107] on h1 "Dashboard" at bounding box center [667, 103] width 844 height 27
click at [493, 99] on h1 "Dashboard" at bounding box center [667, 103] width 844 height 27
click at [467, 90] on h1 "Dashboard" at bounding box center [667, 103] width 844 height 27
click at [396, 32] on link "[PERSON_NAME] USA (DEV Env)" at bounding box center [330, 35] width 155 height 28
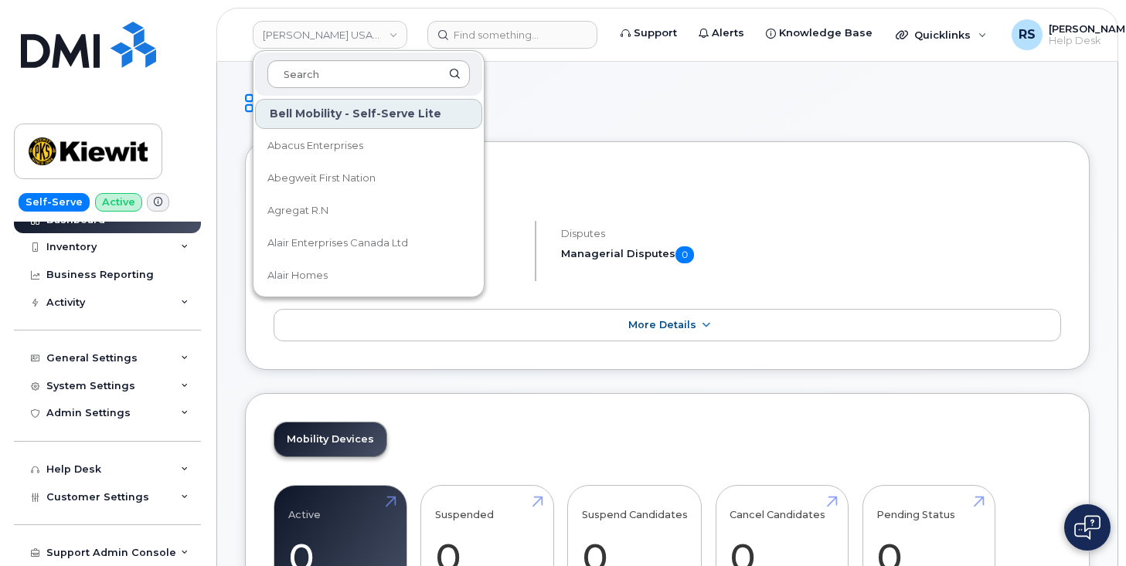
click at [300, 73] on input at bounding box center [368, 74] width 202 height 28
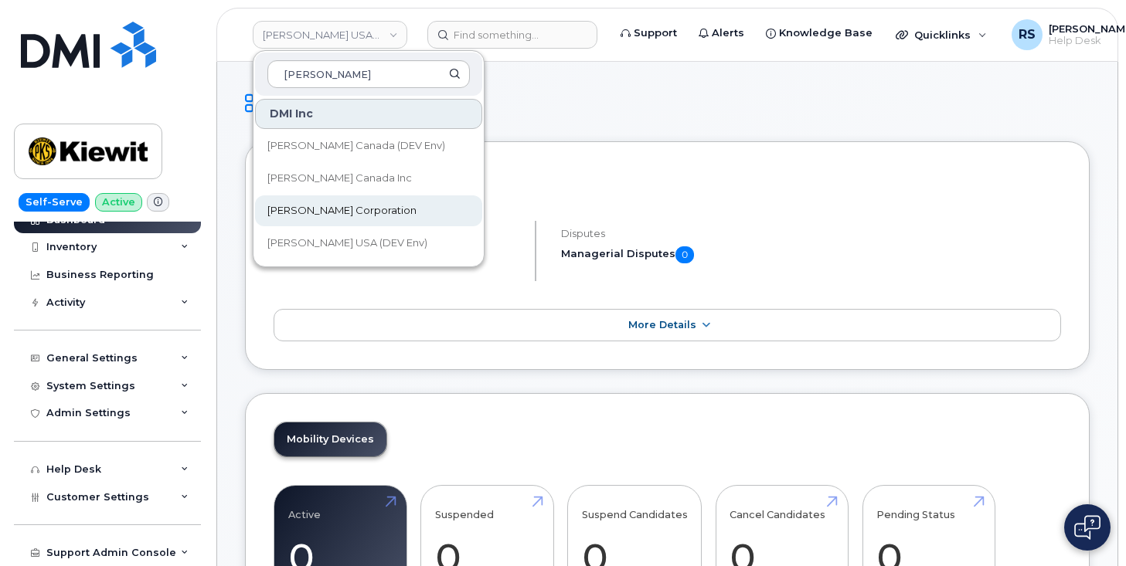
type input "[PERSON_NAME]"
click at [319, 206] on span "[PERSON_NAME] Corporation" at bounding box center [341, 210] width 149 height 15
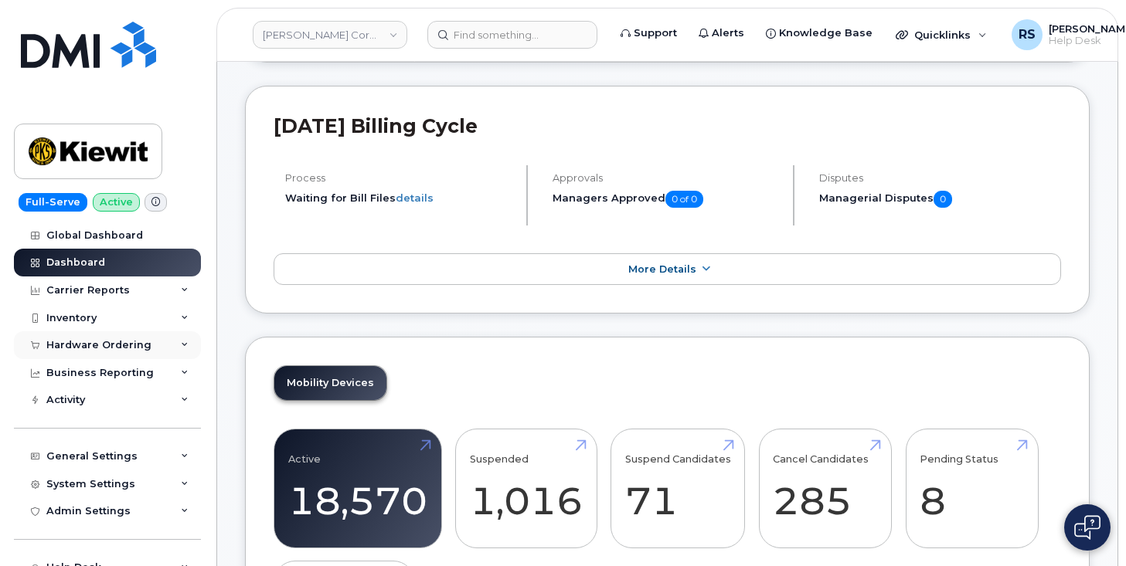
click at [107, 338] on div "Hardware Ordering" at bounding box center [107, 345] width 187 height 28
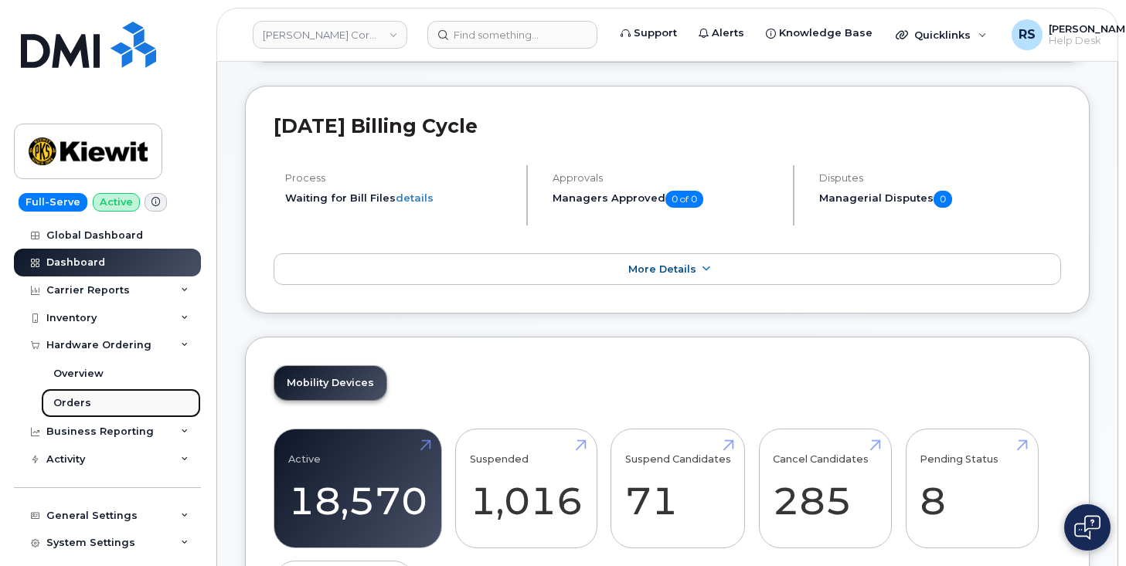
click at [80, 399] on div "Orders" at bounding box center [72, 403] width 38 height 14
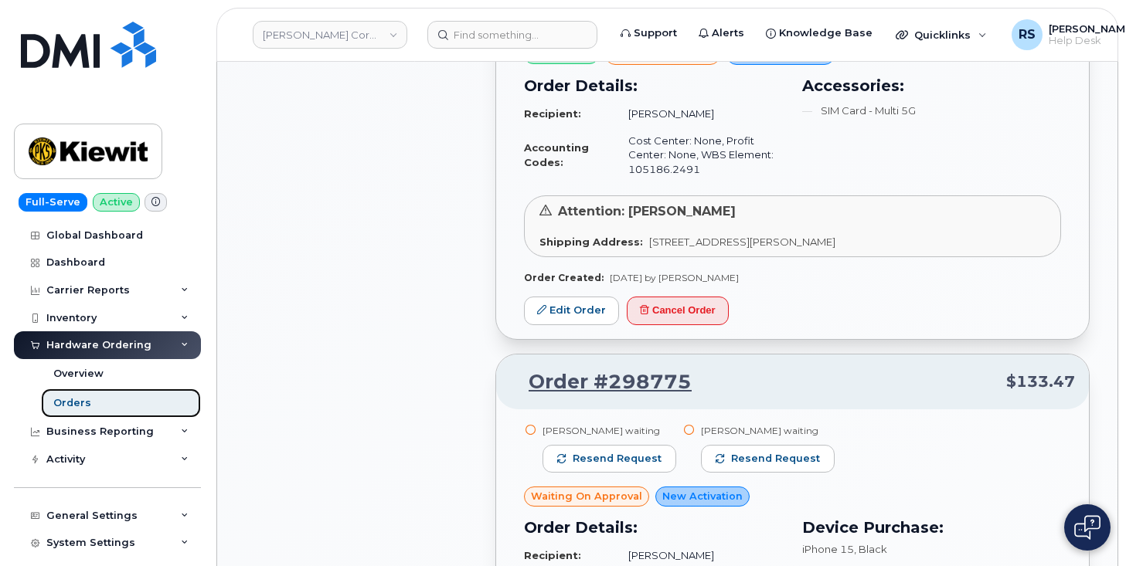
scroll to position [1340, 0]
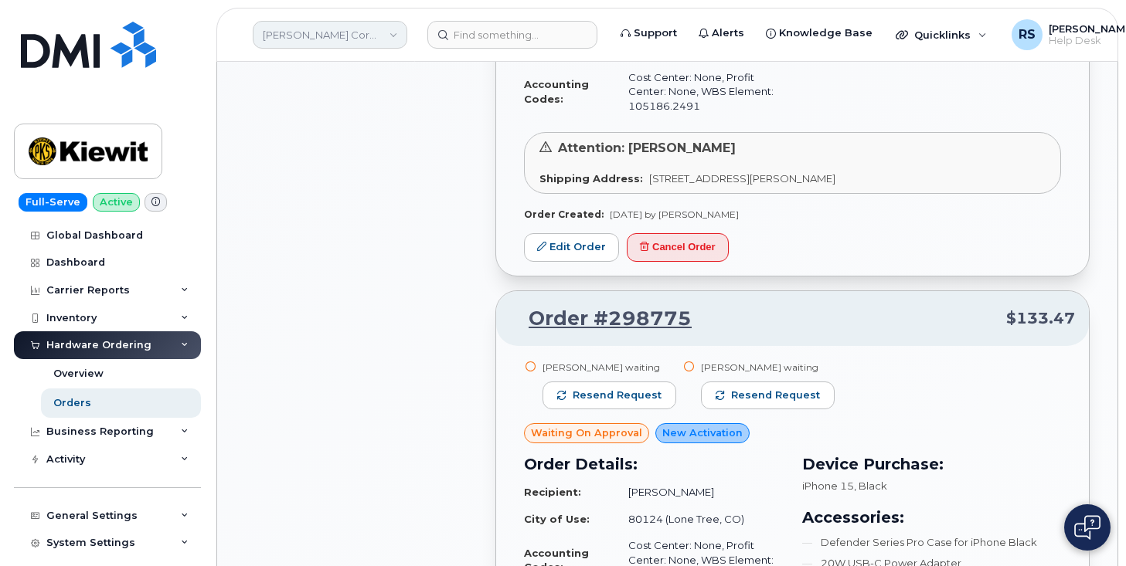
click at [392, 31] on link "Kiewit Corporation" at bounding box center [330, 35] width 155 height 28
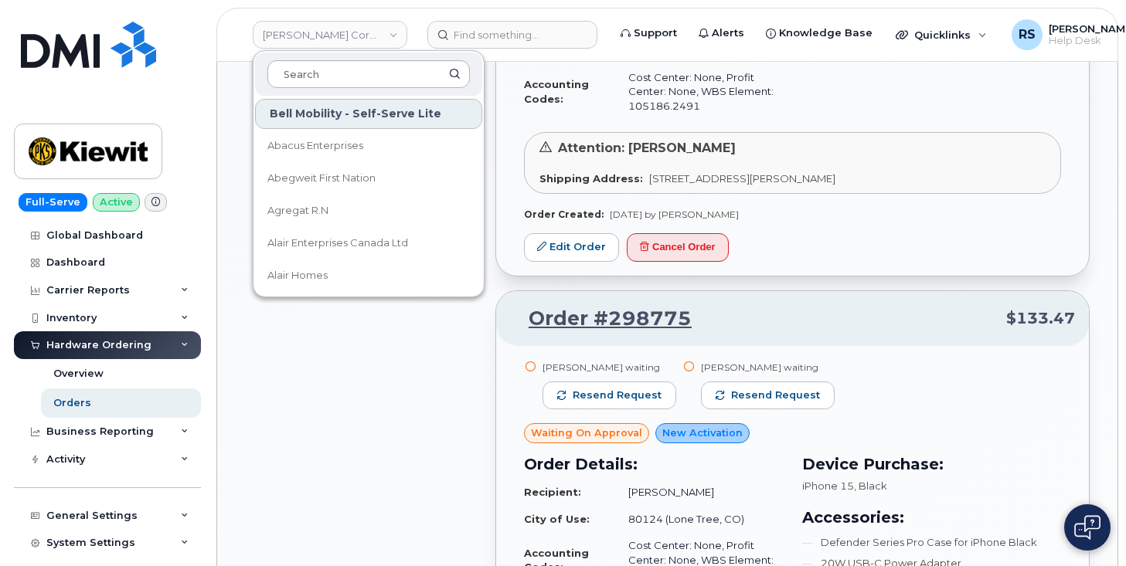
click at [295, 73] on input at bounding box center [368, 74] width 202 height 28
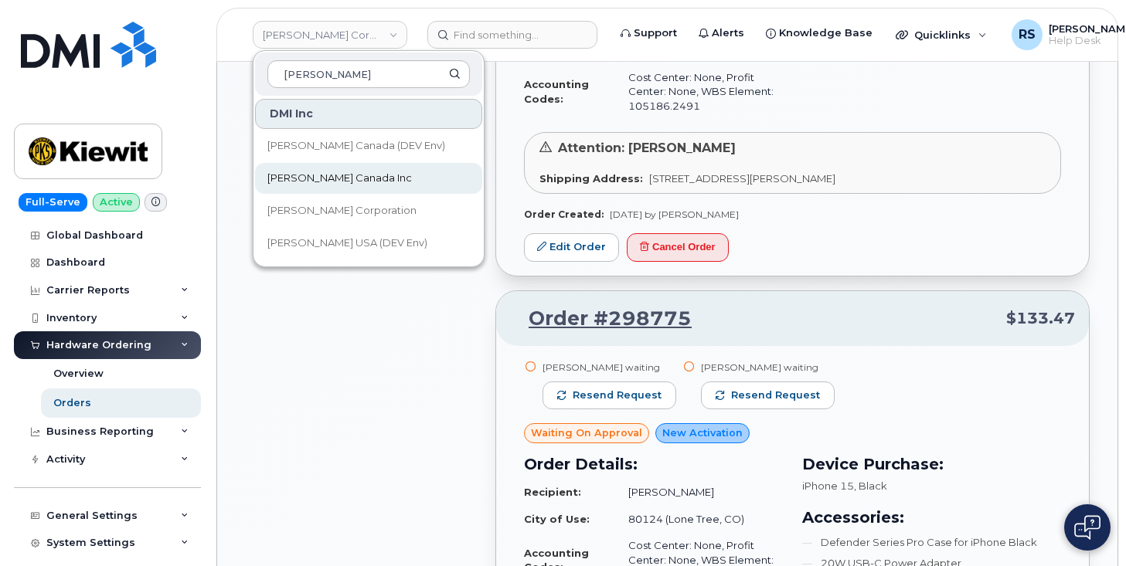
type input "kiewit"
click at [327, 178] on span "Kiewit Canada Inc" at bounding box center [339, 178] width 144 height 15
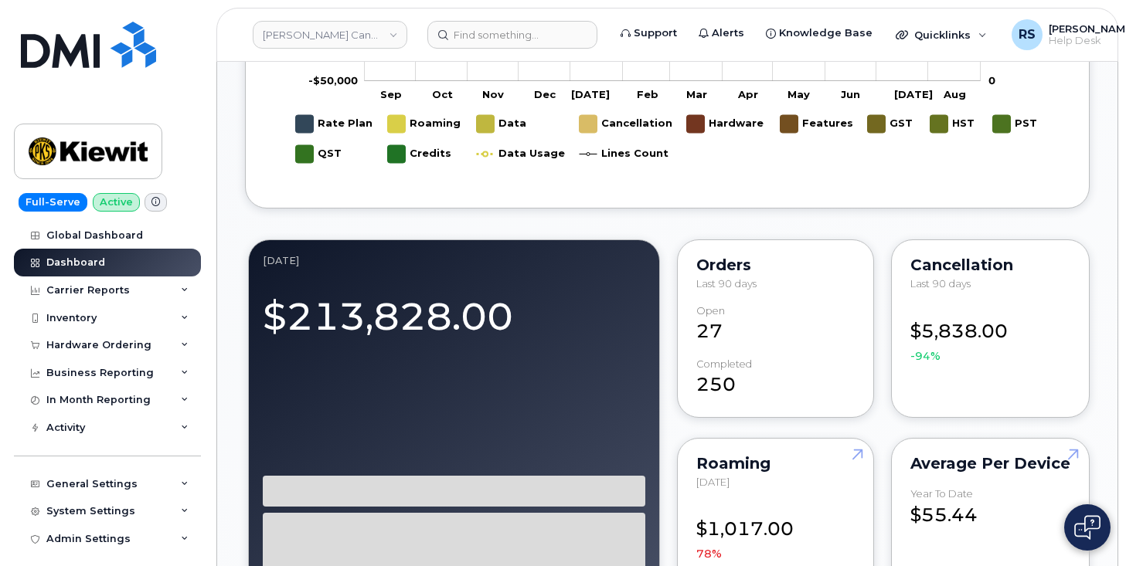
scroll to position [1240, 0]
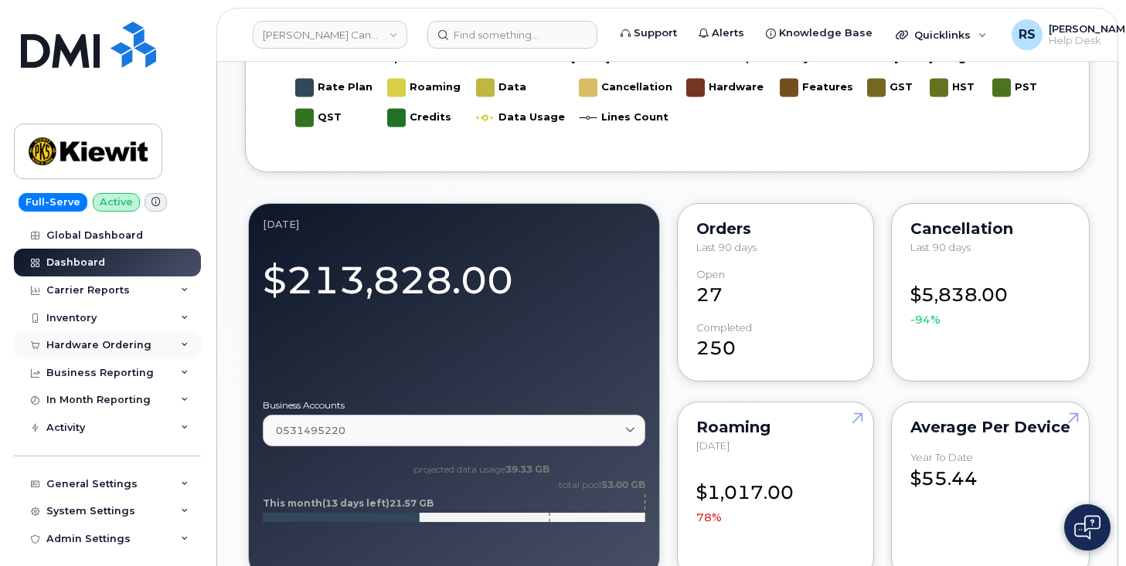
click at [91, 346] on div "Hardware Ordering" at bounding box center [98, 345] width 105 height 12
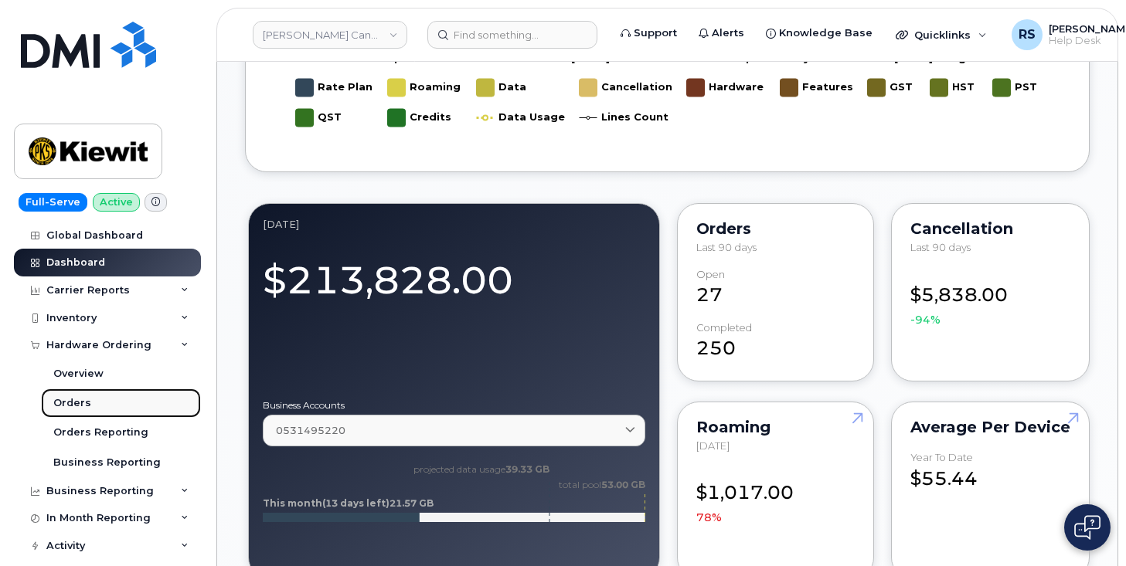
click at [72, 406] on div "Orders" at bounding box center [72, 403] width 38 height 14
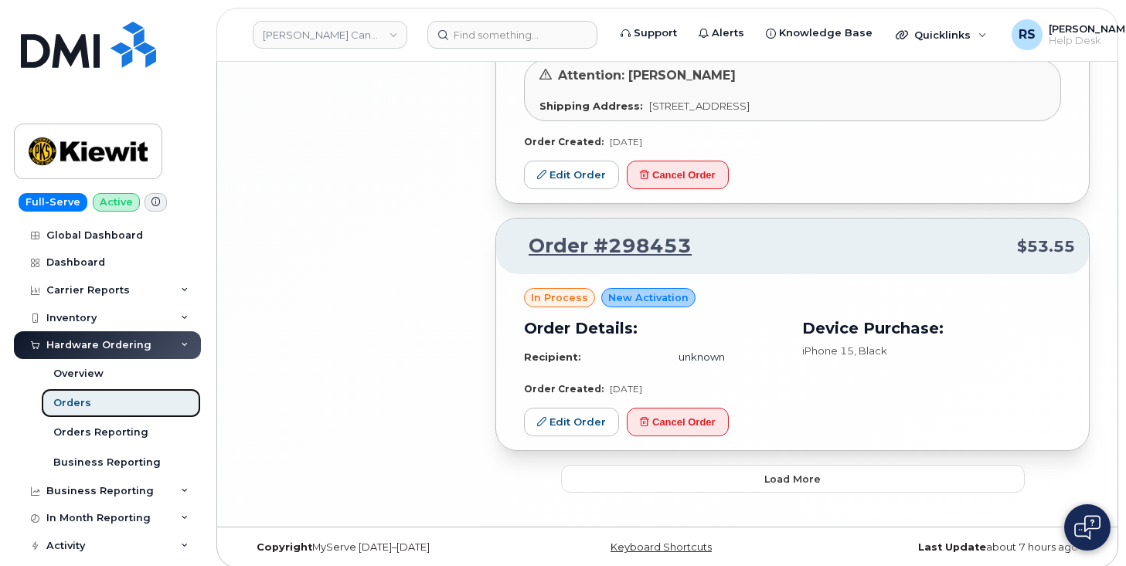
scroll to position [3187, 0]
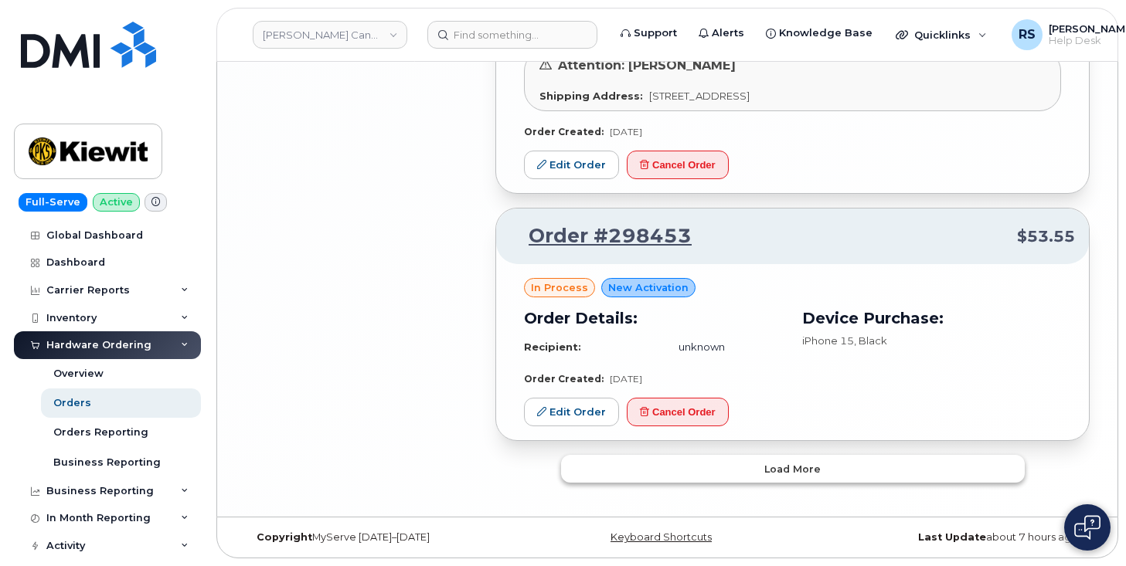
click at [801, 466] on span "Load more" at bounding box center [792, 469] width 56 height 15
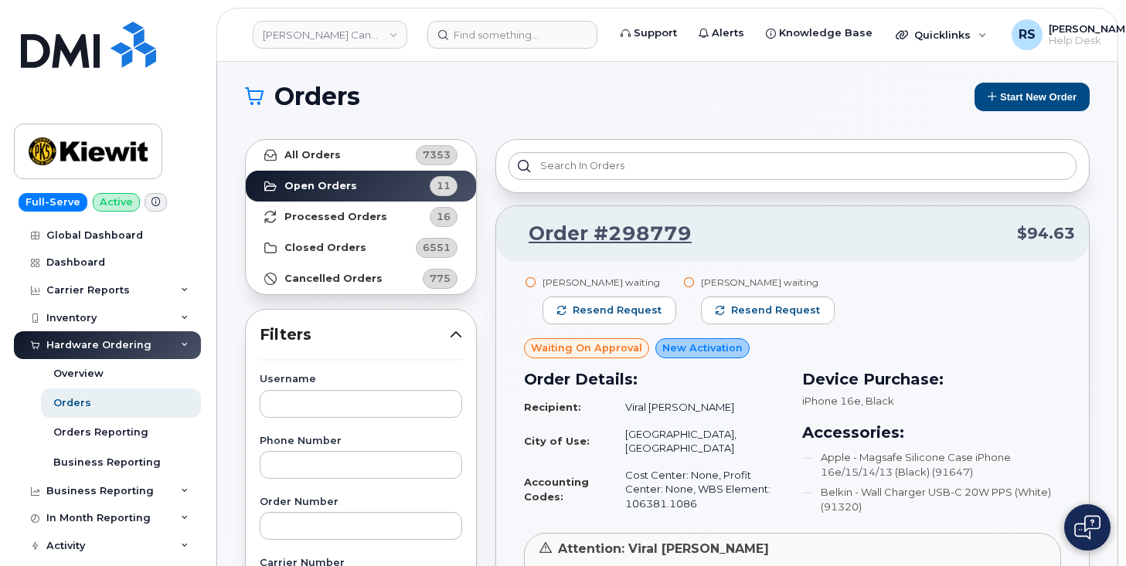
scroll to position [0, 0]
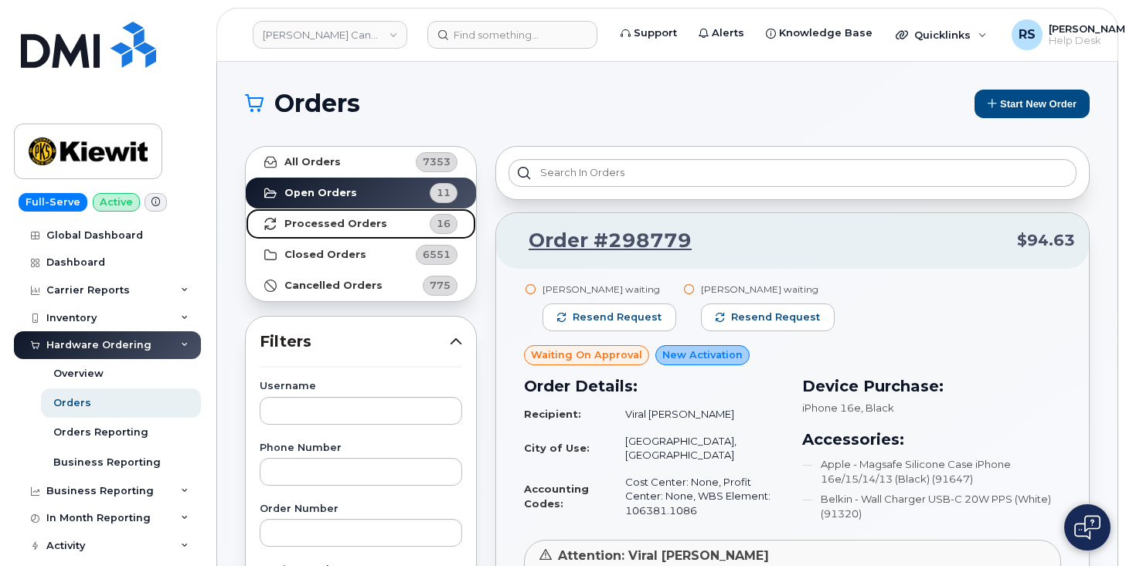
click at [325, 219] on strong "Processed Orders" at bounding box center [335, 224] width 103 height 12
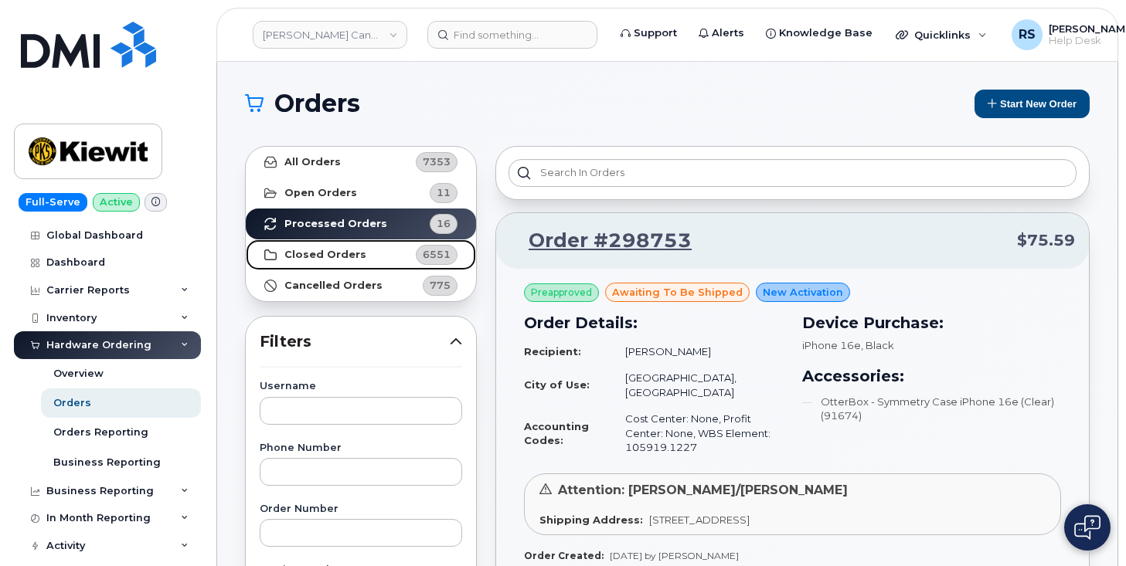
click at [318, 250] on strong "Closed Orders" at bounding box center [325, 255] width 82 height 12
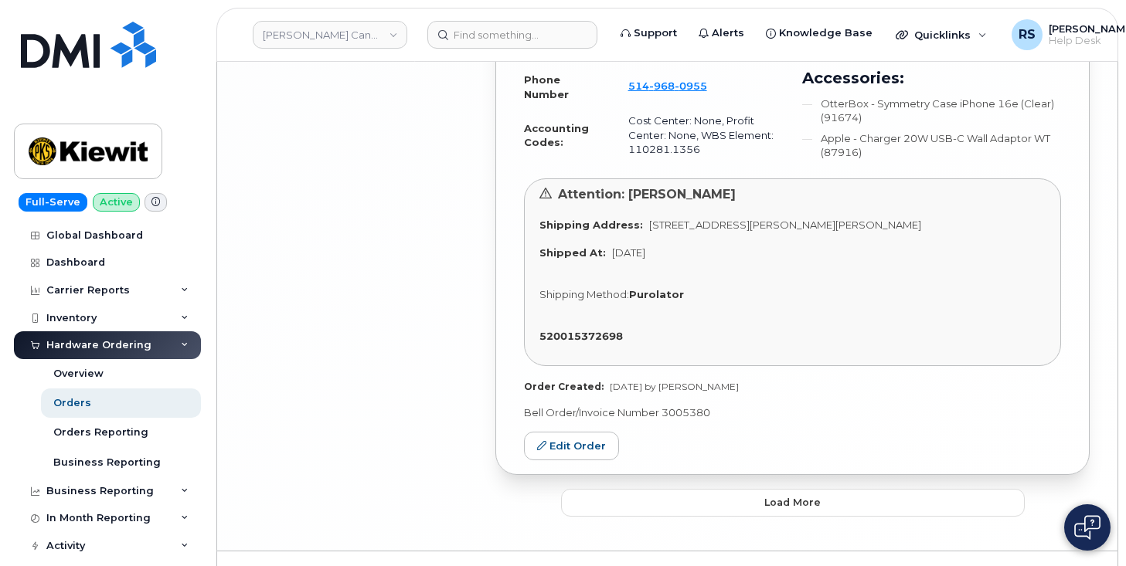
scroll to position [4290, 0]
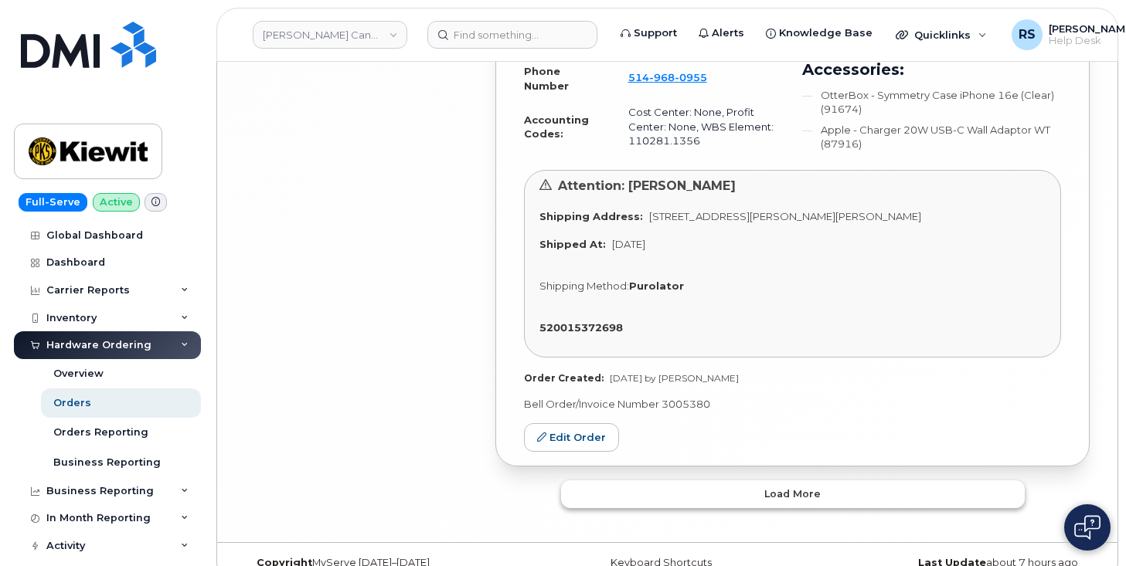
click at [732, 481] on button "Load more" at bounding box center [793, 495] width 464 height 28
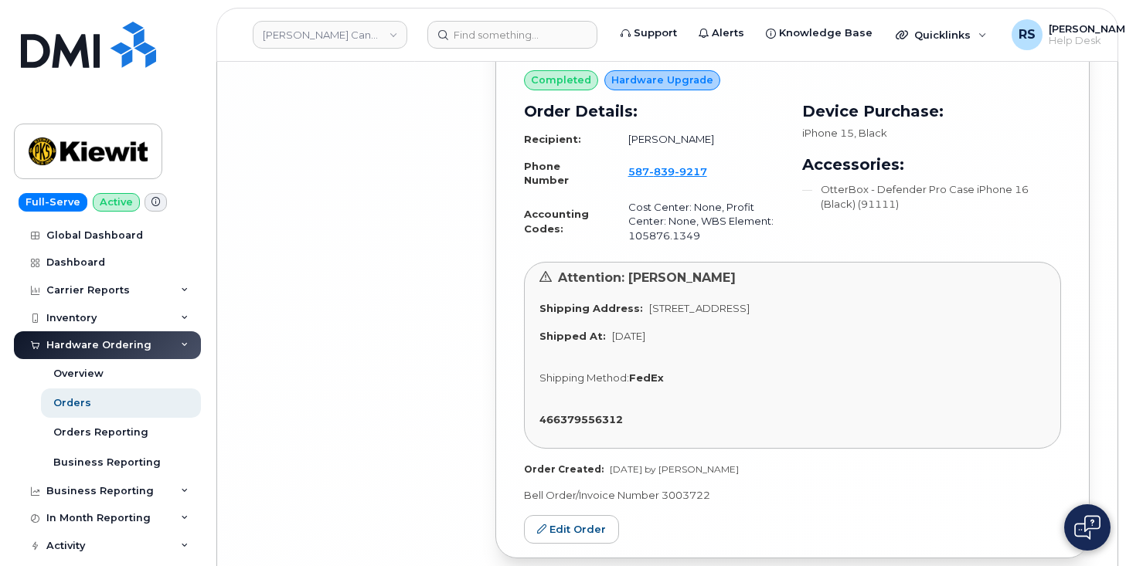
scroll to position [9189, 0]
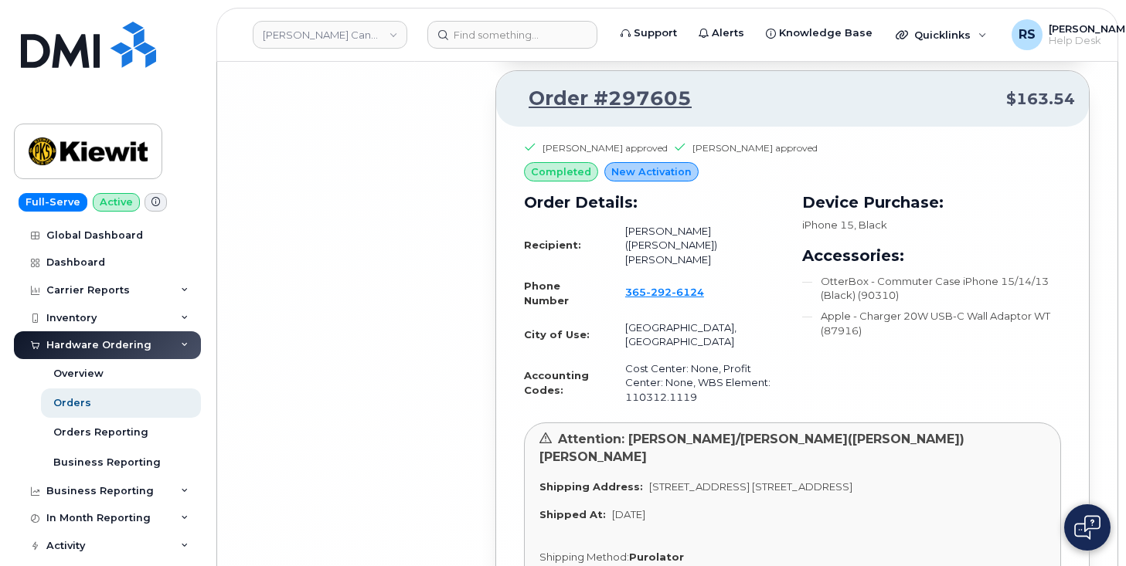
scroll to position [14177, 0]
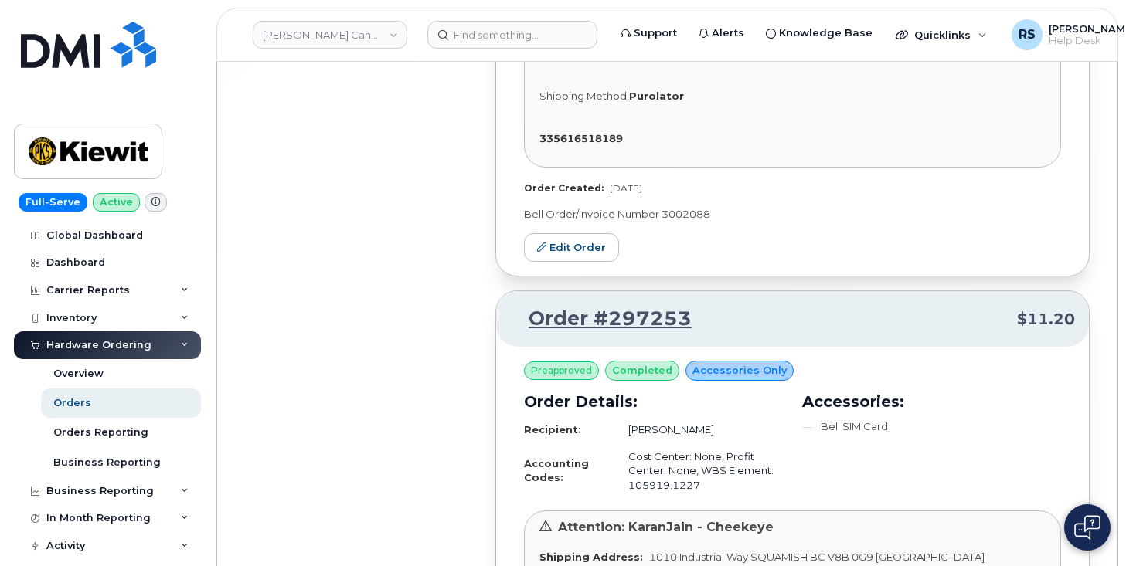
scroll to position [19018, 0]
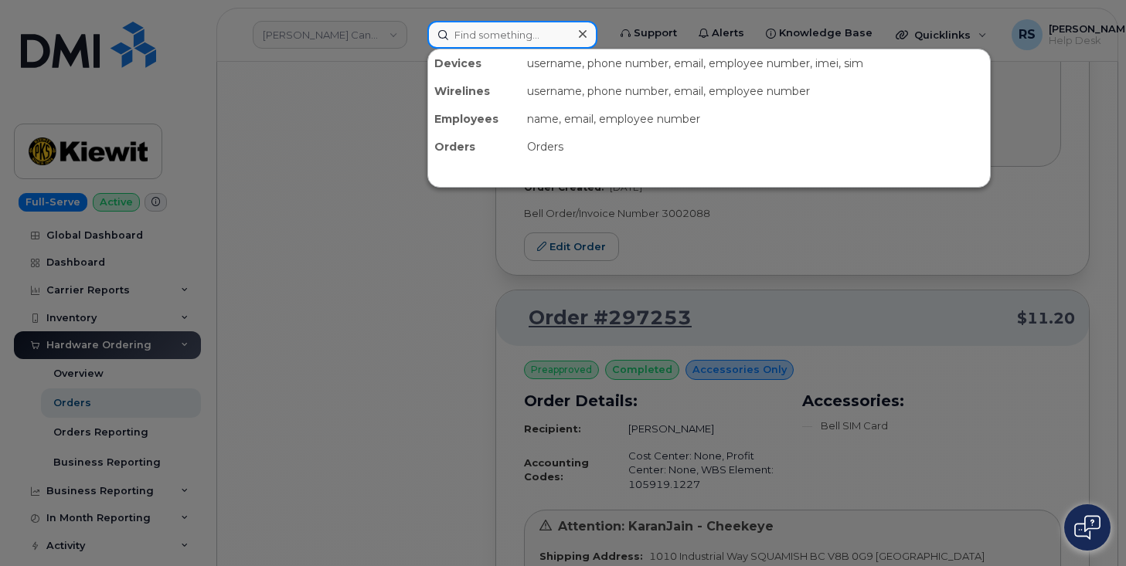
click at [470, 33] on input at bounding box center [512, 35] width 170 height 28
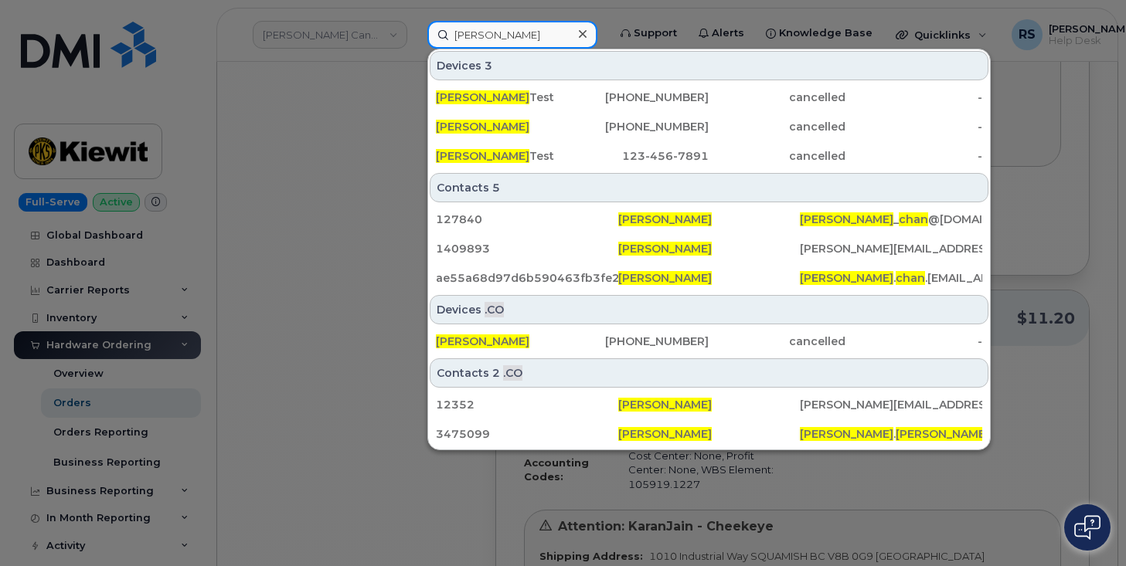
type input "Sandy Chan"
click at [291, 90] on div at bounding box center [563, 283] width 1126 height 566
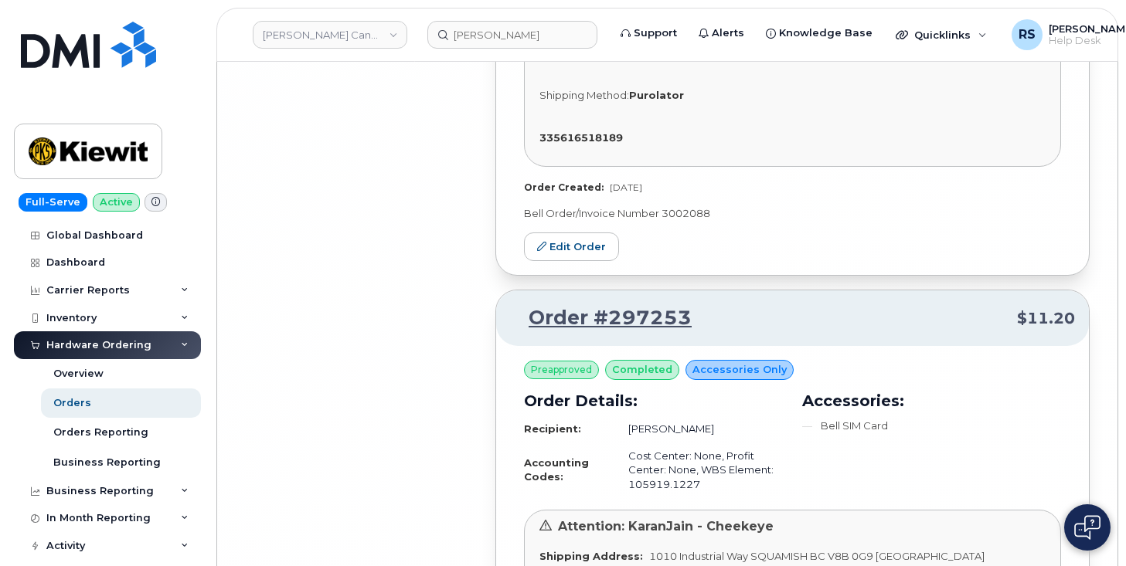
click at [6, 547] on div "Full-Serve Active Global Dashboard Dashboard Carrier Reports Monthly Billing Da…" at bounding box center [104, 283] width 209 height 566
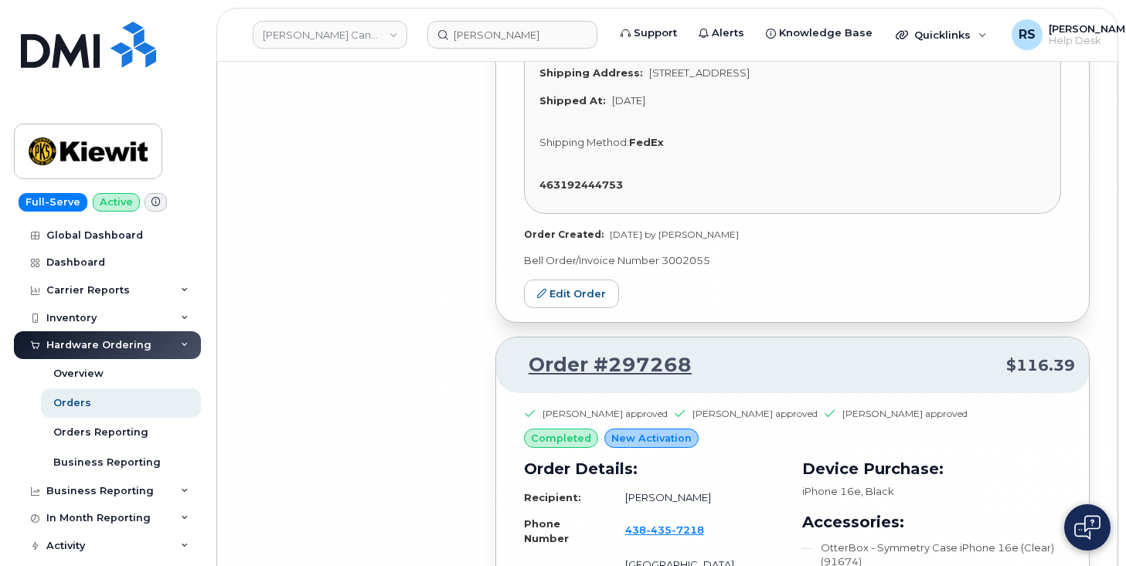
scroll to position [18297, 0]
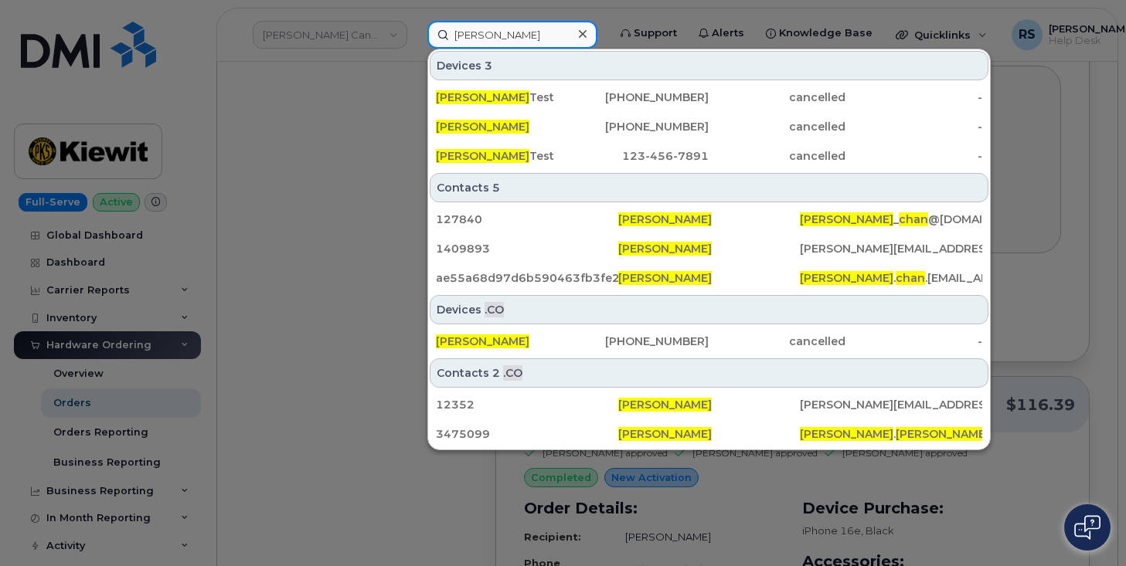
drag, startPoint x: 540, startPoint y: 33, endPoint x: 438, endPoint y: 35, distance: 102.0
click at [438, 33] on input "Sandy Chan" at bounding box center [512, 35] width 170 height 28
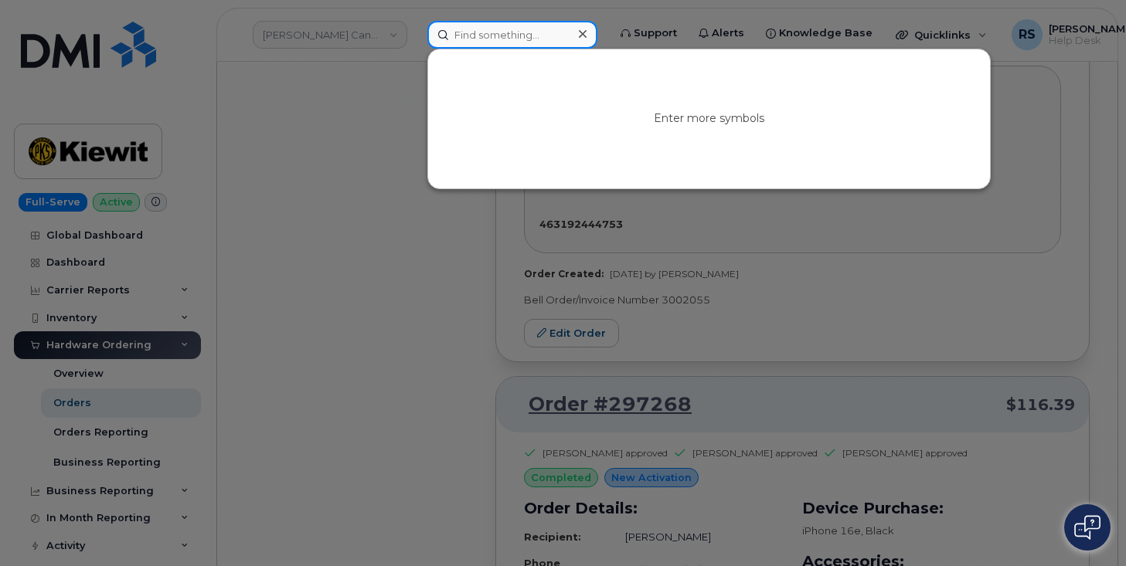
click at [463, 37] on input at bounding box center [512, 35] width 170 height 28
paste input "303-419-7025"
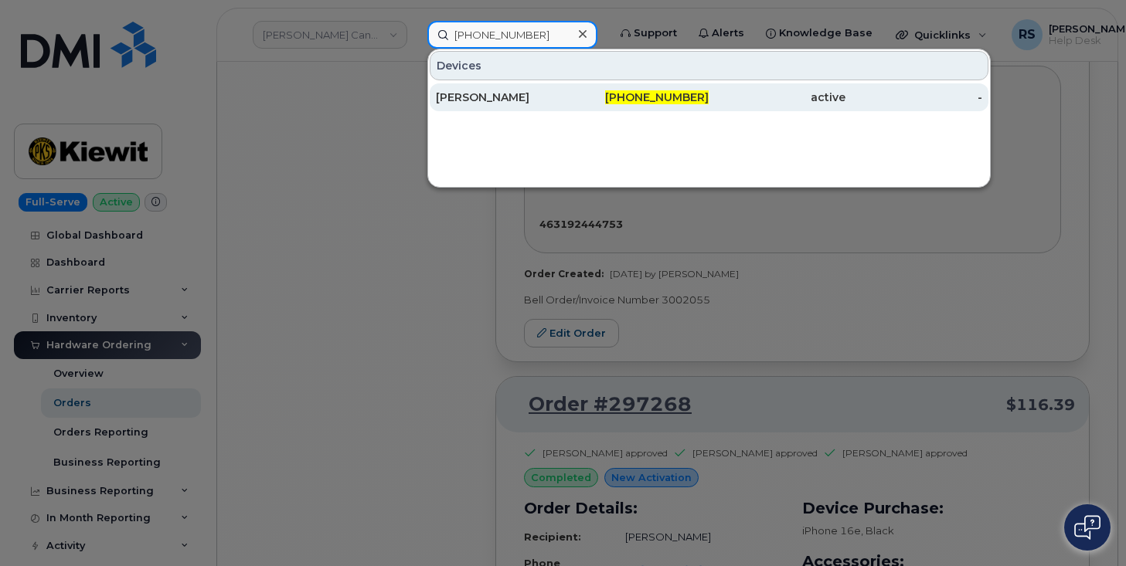
type input "303-419-7025"
click at [572, 87] on div "[PERSON_NAME]" at bounding box center [640, 97] width 137 height 28
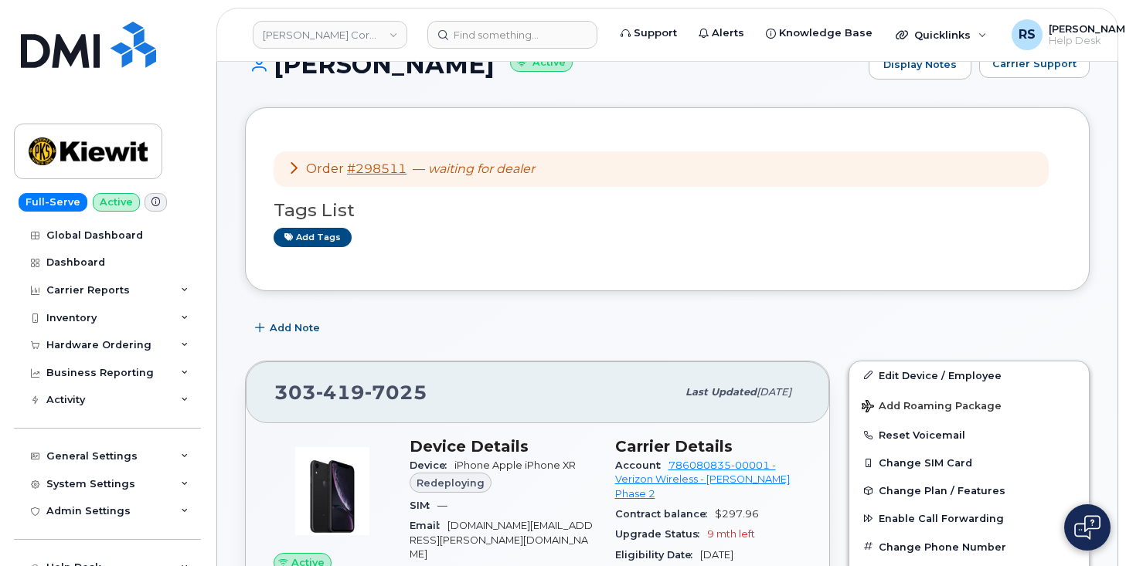
scroll to position [206, 0]
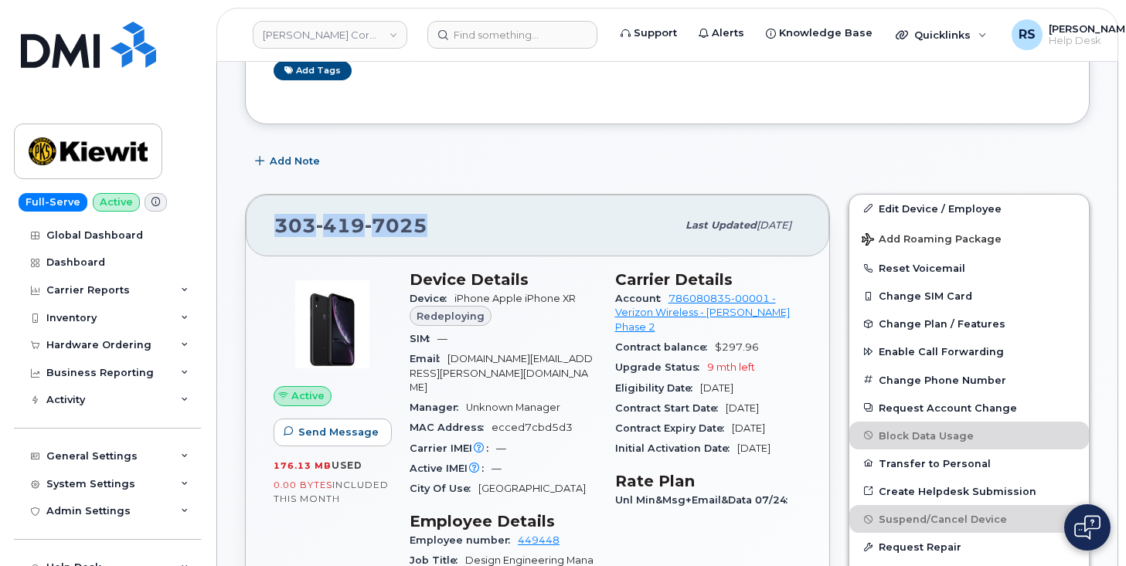
drag, startPoint x: 428, startPoint y: 224, endPoint x: 290, endPoint y: 227, distance: 138.3
click at [277, 228] on div "[PHONE_NUMBER]" at bounding box center [475, 225] width 402 height 32
copy span "[PHONE_NUMBER]"
click at [425, 222] on div "[PHONE_NUMBER]" at bounding box center [475, 225] width 402 height 32
drag, startPoint x: 439, startPoint y: 222, endPoint x: 278, endPoint y: 222, distance: 160.7
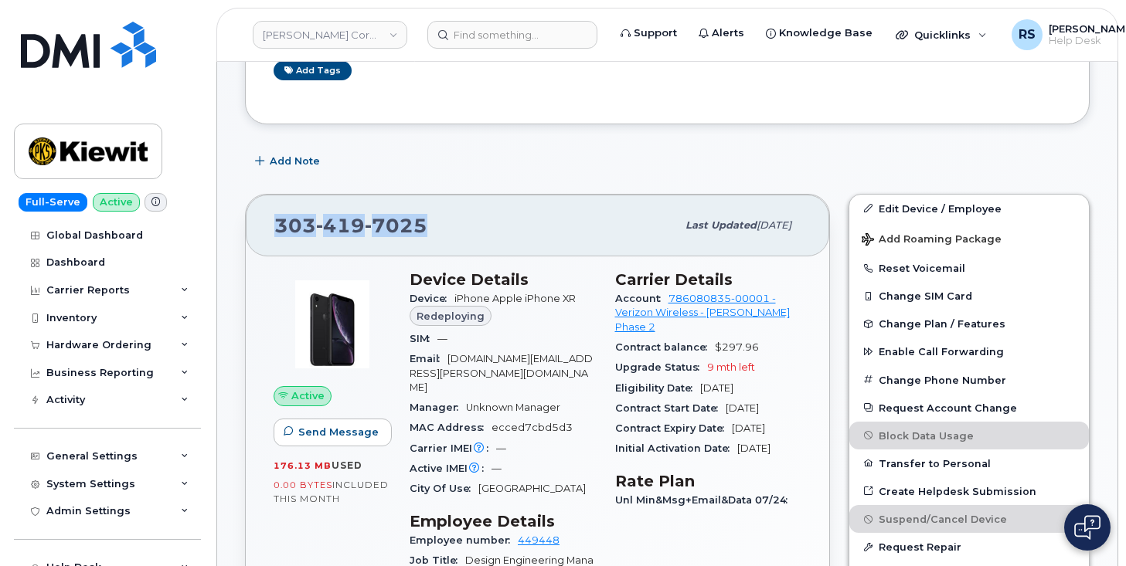
click at [278, 222] on div "[PHONE_NUMBER]" at bounding box center [475, 225] width 402 height 32
copy span "[PHONE_NUMBER]"
